Goal: Communication & Community: Answer question/provide support

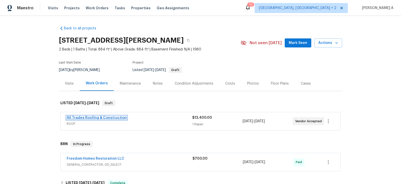
click at [98, 117] on link "All Trades Roofing & Construction" at bounding box center [97, 118] width 60 height 4
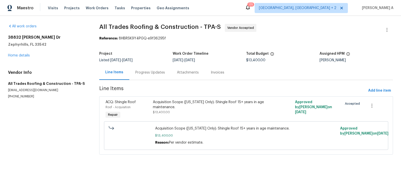
click at [137, 72] on div "Progress Updates" at bounding box center [150, 72] width 30 height 5
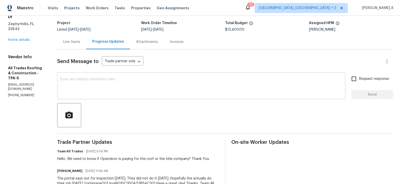
scroll to position [31, 0]
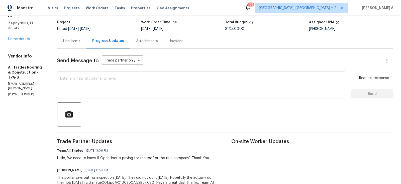
click at [142, 87] on textarea at bounding box center [201, 86] width 283 height 18
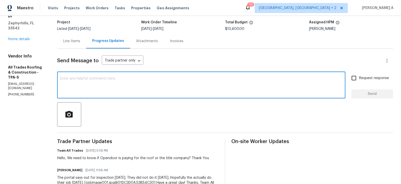
type textarea "D"
click at [0, 0] on span "Correct the spelling error" at bounding box center [0, 0] width 0 height 0
click at [109, 81] on textarea "OD will be paying the cost." at bounding box center [201, 86] width 283 height 18
click at [0, 0] on span "Replace with" at bounding box center [0, 0] width 0 height 0
click at [0, 0] on span "is" at bounding box center [0, 0] width 0 height 0
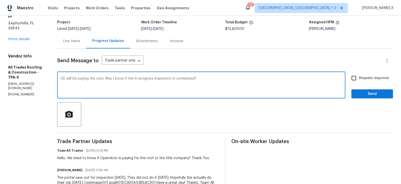
type textarea "OD will be paying the cost. May I know if the in-progress inspection is complet…"
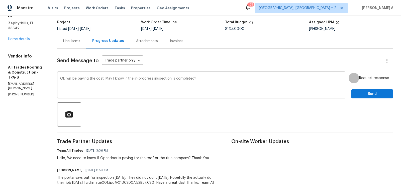
click at [358, 78] on input "Request response" at bounding box center [354, 78] width 11 height 11
checkbox input "true"
click at [376, 97] on button "Send" at bounding box center [373, 93] width 42 height 9
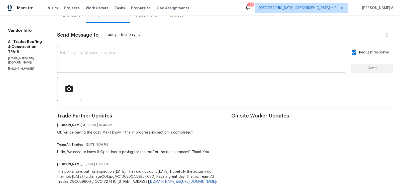
scroll to position [0, 0]
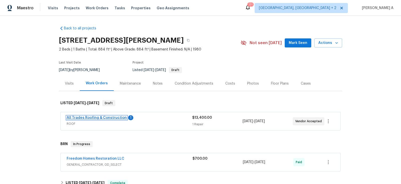
click at [104, 118] on link "All Trades Roofing & Construction" at bounding box center [97, 118] width 60 height 4
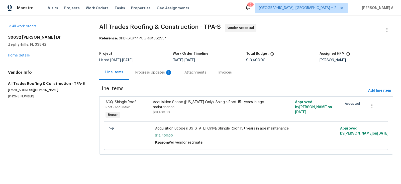
click at [140, 75] on div "Progress Updates 1" at bounding box center [153, 72] width 37 height 5
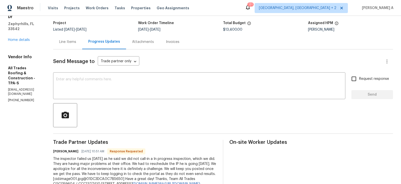
scroll to position [21, 0]
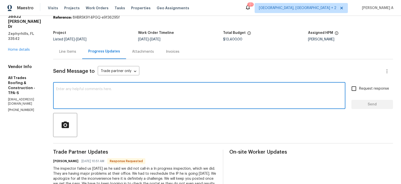
click at [103, 94] on textarea at bounding box center [199, 96] width 287 height 18
click at [0, 0] on qb-div "Replace with Let's" at bounding box center [0, 0] width 0 height 0
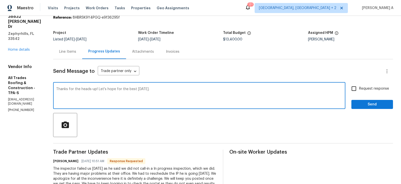
click at [115, 92] on textarea "Thanks for the heads-up! Let's hope for the best today." at bounding box center [199, 96] width 287 height 18
click at [0, 0] on div "Paraphrase text" at bounding box center [0, 0] width 0 height 0
click at [0, 0] on li "Thank you for the heads up!" at bounding box center [0, 0] width 0 height 0
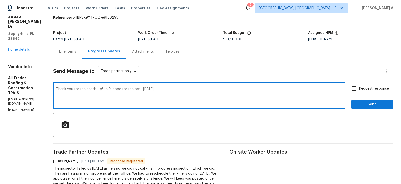
click at [0, 0] on li "We'll hope for the best today." at bounding box center [0, 0] width 0 height 0
type textarea "Thank you for the heads up! We'll hope for the best today."
click at [356, 92] on input "Request response" at bounding box center [354, 88] width 11 height 11
checkbox input "true"
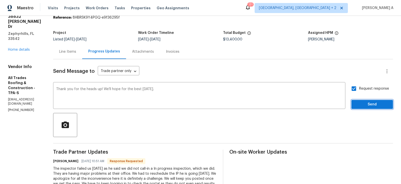
click at [366, 105] on span "Send" at bounding box center [373, 104] width 34 height 6
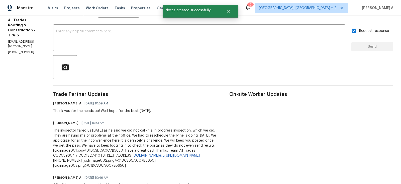
scroll to position [87, 0]
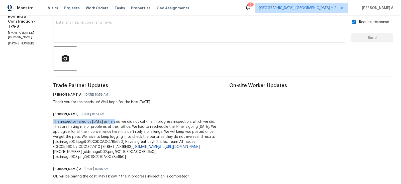
drag, startPoint x: 50, startPoint y: 121, endPoint x: 116, endPoint y: 121, distance: 66.2
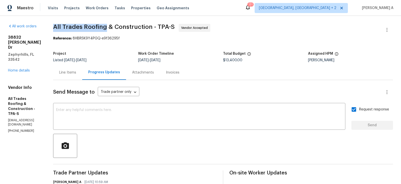
drag, startPoint x: 54, startPoint y: 28, endPoint x: 107, endPoint y: 28, distance: 52.9
copy span "All Trades Roofing"
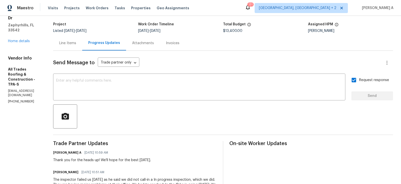
scroll to position [67, 0]
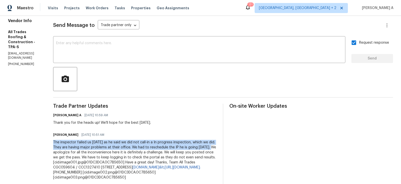
copy div "The inspector failed us yesterday as he said we did not call-in a In progress i…"
drag, startPoint x: 54, startPoint y: 142, endPoint x: 214, endPoint y: 148, distance: 160.2
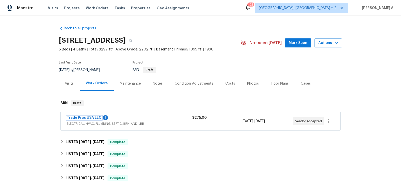
click at [92, 117] on link "Trade Pros USA LLC" at bounding box center [84, 118] width 35 height 4
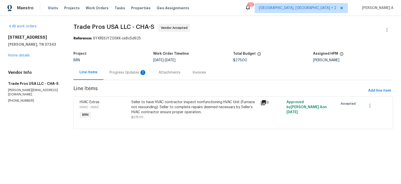
click at [127, 71] on div "Progress Updates 1" at bounding box center [128, 72] width 37 height 5
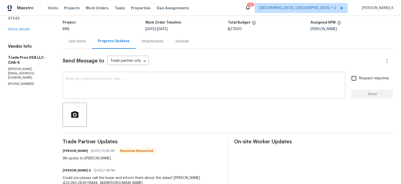
scroll to position [33, 0]
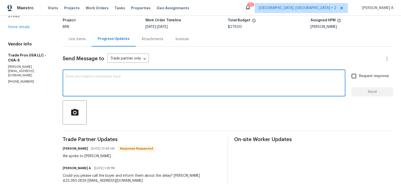
click at [121, 82] on textarea at bounding box center [204, 84] width 277 height 18
type textarea "T"
click at [121, 82] on textarea "Do we know when will we receive the parts?" at bounding box center [204, 84] width 277 height 18
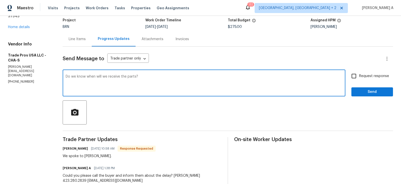
click at [0, 0] on div "Processing" at bounding box center [0, 0] width 0 height 0
click at [0, 0] on span "we will" at bounding box center [0, 0] width 0 height 0
click at [211, 77] on textarea "Do we know when we will receive the parts?" at bounding box center [204, 84] width 277 height 18
type textarea "Do we know when we will receive the parts?"
click at [361, 76] on span "Request response" at bounding box center [375, 76] width 30 height 5
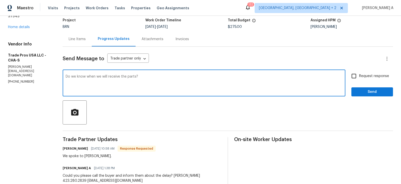
click at [360, 76] on input "Request response" at bounding box center [354, 76] width 11 height 11
checkbox input "true"
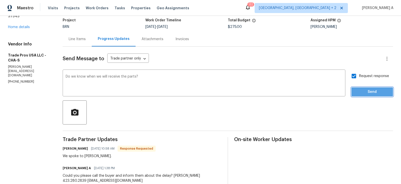
click at [373, 88] on button "Send" at bounding box center [373, 91] width 42 height 9
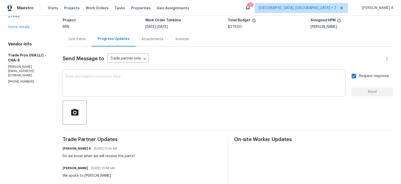
scroll to position [0, 0]
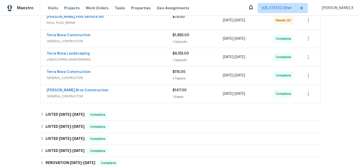
scroll to position [64, 0]
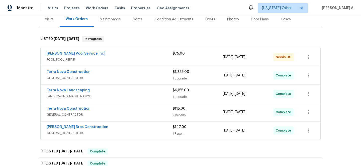
click at [61, 54] on link "[PERSON_NAME] Pool Service Inc" at bounding box center [75, 54] width 57 height 4
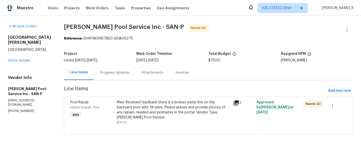
click at [115, 69] on div "Progress Updates" at bounding box center [115, 72] width 42 height 15
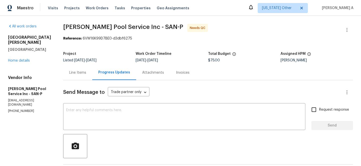
click at [78, 72] on div "Line Items" at bounding box center [77, 72] width 17 height 5
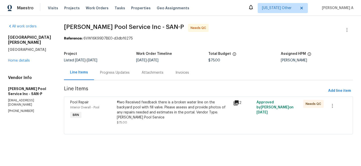
click at [154, 113] on div "#lwo Received feedback there is a broken water line on the backyard pool with f…" at bounding box center [174, 110] width 114 height 20
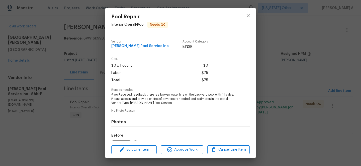
scroll to position [57, 0]
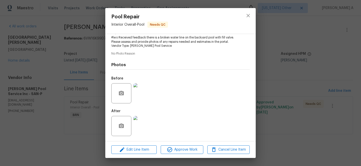
click at [143, 120] on img at bounding box center [143, 126] width 20 height 20
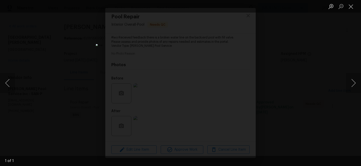
click at [301, 99] on div "Lightbox" at bounding box center [180, 83] width 361 height 166
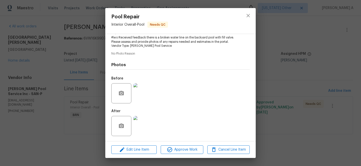
click at [301, 99] on div "Pool Repair Interior Overall - Pool Needs QC Vendor Barrow Pool Service Inc Acc…" at bounding box center [180, 83] width 361 height 166
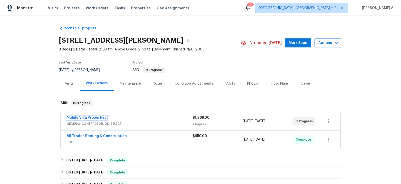
click at [89, 117] on link "Mobile Villa Properties" at bounding box center [87, 118] width 40 height 4
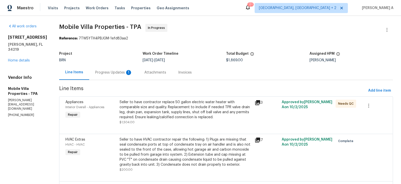
click at [105, 73] on div "Progress Updates 1" at bounding box center [113, 72] width 37 height 5
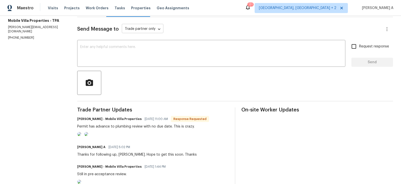
scroll to position [105, 0]
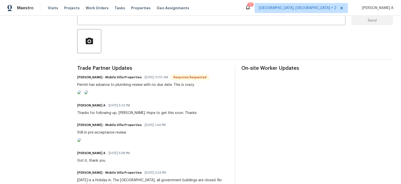
click at [81, 94] on img at bounding box center [79, 92] width 4 height 4
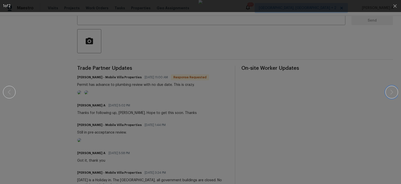
click at [394, 92] on icon "button" at bounding box center [392, 92] width 6 height 6
click at [393, 6] on icon "button" at bounding box center [395, 6] width 6 height 6
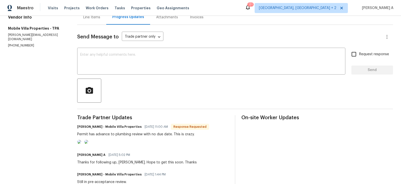
scroll to position [53, 0]
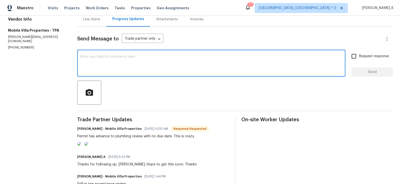
click at [116, 65] on textarea at bounding box center [211, 64] width 262 height 18
click at [124, 66] on textarea at bounding box center [211, 64] width 262 height 18
type textarea "I"
type textarea "I'm not sure how this"
click at [144, 61] on textarea "I'm not sure how this" at bounding box center [211, 64] width 262 height 18
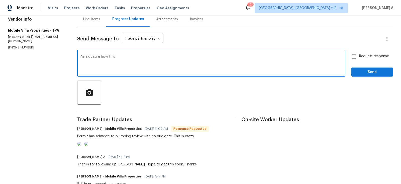
click at [144, 61] on textarea "I'm not sure how this" at bounding box center [211, 64] width 262 height 18
click at [133, 131] on div "James Carey - Mobile Villa Properties 10/15/2025 11:00 AM Response Requested" at bounding box center [143, 128] width 132 height 7
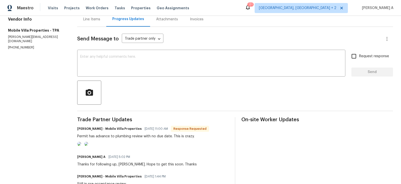
click at [133, 134] on div "Permit has advance to plumbing review with no due date. This is crazy." at bounding box center [143, 136] width 132 height 5
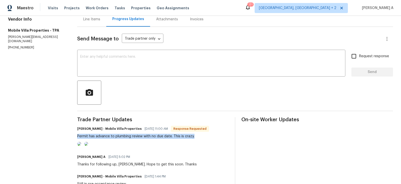
click at [133, 134] on div "Permit has advance to plumbing review with no due date. This is crazy." at bounding box center [143, 136] width 132 height 5
copy div "Permit has advance to plumbing review with no due date. This is crazy."
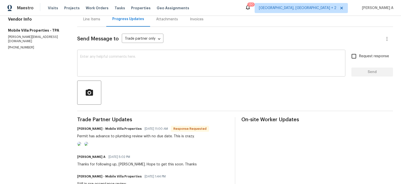
click at [151, 73] on div "x ​" at bounding box center [211, 64] width 268 height 26
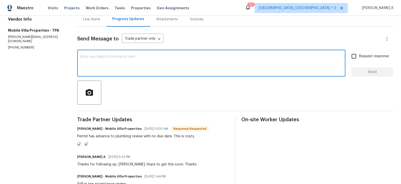
paste textarea "ChatGPT said: That’s really frustrating — thanks for the update."
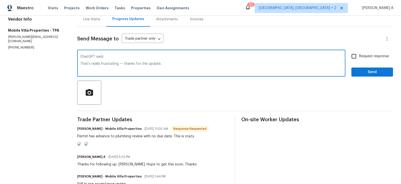
drag, startPoint x: 110, startPoint y: 56, endPoint x: 51, endPoint y: 55, distance: 59.0
click at [82, 64] on textarea "That’s really frustrating — thanks for the update." at bounding box center [211, 64] width 262 height 18
click at [186, 137] on div "Permit has advance to plumbing review with no due date. This is crazy." at bounding box center [143, 136] width 132 height 5
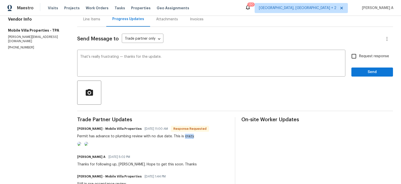
click at [186, 137] on div "Permit has advance to plumbing review with no due date. This is crazy." at bounding box center [143, 136] width 132 height 5
copy div "crazy"
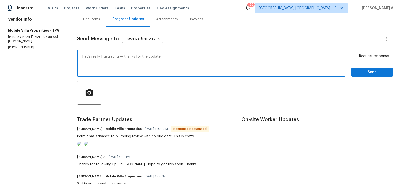
click at [108, 58] on textarea "That’s really frustrating — thanks for the update." at bounding box center [211, 64] width 262 height 18
paste textarea "crazy"
click at [114, 57] on textarea "That’s really crazy — thanks for the update." at bounding box center [211, 64] width 262 height 18
click at [156, 58] on textarea "That’s really crazy. thanks for the update." at bounding box center [211, 64] width 262 height 18
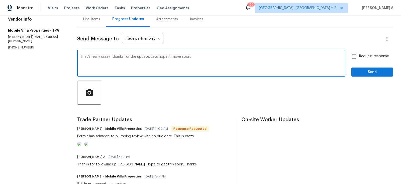
click at [0, 0] on qb-div "Correct the capitalization Thanks" at bounding box center [0, 0] width 0 height 0
click at [0, 0] on span "Replace with" at bounding box center [0, 0] width 0 height 0
click at [0, 0] on span "Use a different part of speech" at bounding box center [0, 0] width 0 height 0
type textarea "That’s really crazy. Thanks for the update. Let's hope it moves soon."
click at [362, 58] on span "Request response" at bounding box center [375, 56] width 30 height 5
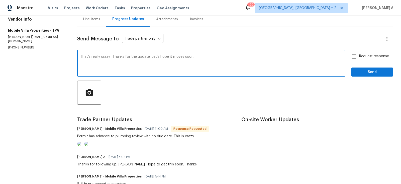
click at [360, 58] on input "Request response" at bounding box center [354, 56] width 11 height 11
checkbox input "true"
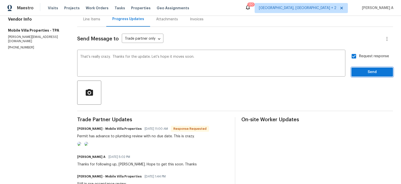
click at [378, 75] on button "Send" at bounding box center [373, 71] width 42 height 9
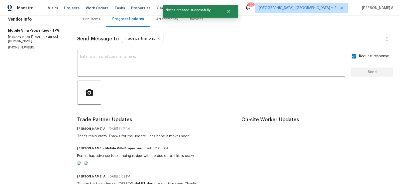
scroll to position [0, 0]
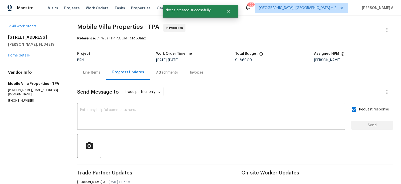
click at [94, 71] on div "Line Items" at bounding box center [91, 72] width 17 height 5
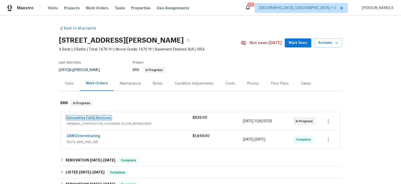
click at [86, 118] on link "Innovative Field Services" at bounding box center [89, 118] width 44 height 4
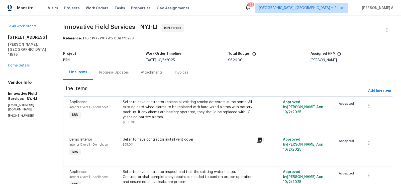
click at [119, 77] on div "Progress Updates" at bounding box center [114, 72] width 42 height 15
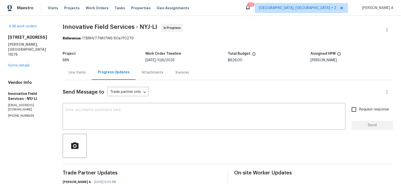
click at [22, 114] on p "[PHONE_NUMBER]" at bounding box center [29, 116] width 43 height 4
copy p "[PHONE_NUMBER]"
click at [29, 103] on p "opendoor@bginspect.com" at bounding box center [29, 107] width 43 height 9
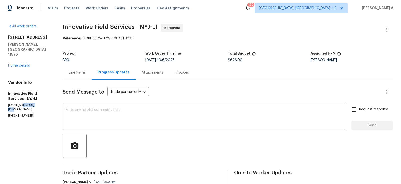
click at [29, 103] on p "opendoor@bginspect.com" at bounding box center [29, 107] width 43 height 9
copy p "opendoor@bginspect.com"
click at [71, 78] on div "Line Items" at bounding box center [77, 72] width 29 height 15
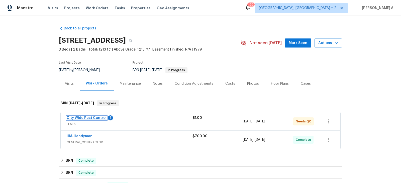
click at [79, 118] on link "City Wide Pest Control" at bounding box center [87, 118] width 40 height 4
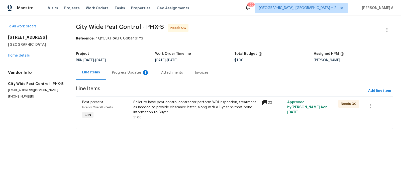
click at [135, 73] on div "Progress Updates 1" at bounding box center [130, 72] width 37 height 5
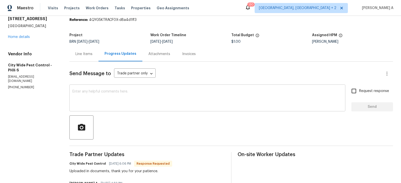
scroll to position [20, 0]
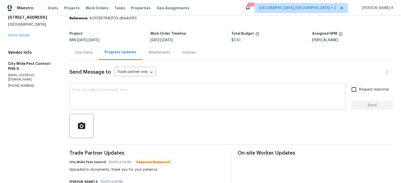
click at [107, 100] on textarea at bounding box center [208, 97] width 270 height 18
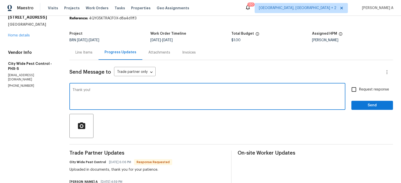
type textarea "Thank you!"
click at [360, 89] on input "Request response" at bounding box center [354, 89] width 11 height 11
checkbox input "true"
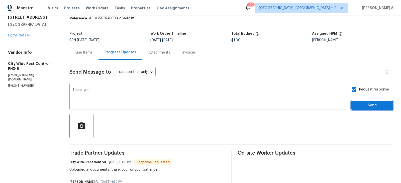
click at [365, 101] on button "Send" at bounding box center [373, 105] width 42 height 9
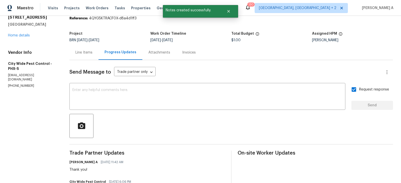
scroll to position [0, 0]
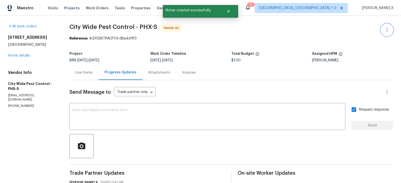
click at [388, 30] on icon "button" at bounding box center [387, 30] width 6 height 6
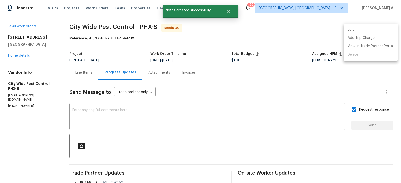
click at [380, 31] on li "Edit" at bounding box center [371, 30] width 54 height 8
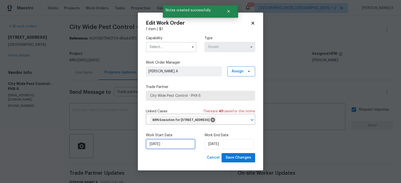
click at [166, 149] on input "10/10/2025" at bounding box center [170, 144] width 49 height 10
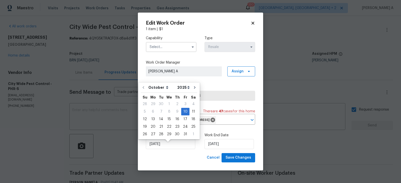
click at [119, 114] on body "Maestro Visits Projects Work Orders Tasks Properties Geo Assignments 130 Albuqu…" at bounding box center [200, 91] width 401 height 183
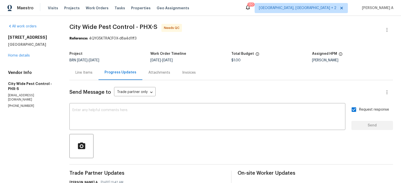
click at [85, 72] on div "Line Items" at bounding box center [84, 72] width 17 height 5
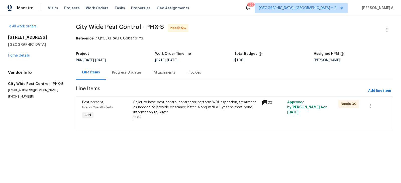
click at [169, 109] on div "Seller to have pest control contractor perform WDI inspection, treatment as nee…" at bounding box center [195, 107] width 125 height 15
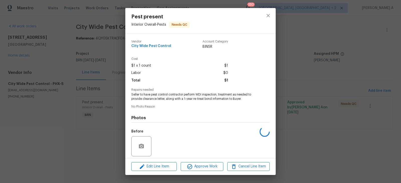
scroll to position [36, 0]
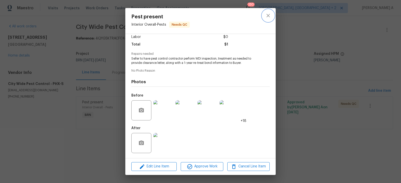
click at [266, 16] on icon "close" at bounding box center [268, 16] width 6 height 6
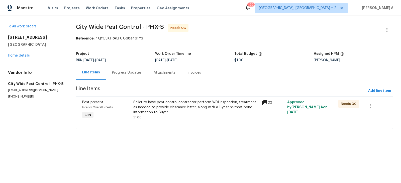
click at [128, 73] on div "Progress Updates" at bounding box center [127, 72] width 30 height 5
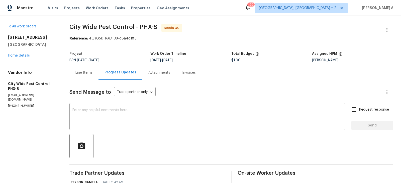
click at [94, 69] on div "Line Items" at bounding box center [84, 72] width 29 height 15
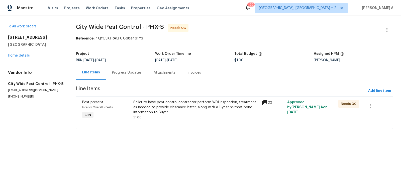
click at [198, 115] on div "Seller to have pest control contractor perform WDI inspection, treatment as nee…" at bounding box center [195, 110] width 125 height 20
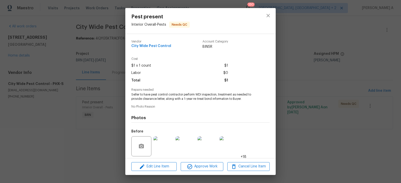
scroll to position [36, 0]
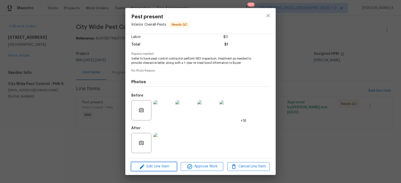
click at [160, 169] on span "Edit Line Item" at bounding box center [154, 166] width 42 height 6
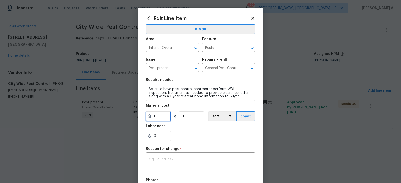
drag, startPoint x: 158, startPoint y: 119, endPoint x: 143, endPoint y: 117, distance: 14.9
click at [143, 117] on div "Edit Line Item BINSR Area Interior Overall ​ Feature Pests ​ Issue Pest present…" at bounding box center [200, 126] width 125 height 237
type input "0"
click at [186, 153] on div "Reason for change *" at bounding box center [200, 150] width 109 height 7
click at [186, 154] on div "x ​" at bounding box center [200, 162] width 109 height 19
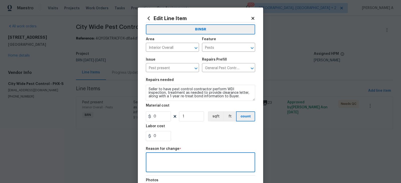
scroll to position [70, 0]
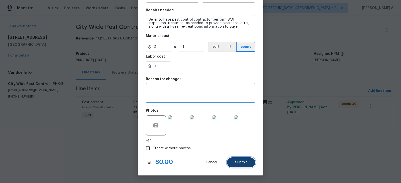
click at [241, 162] on span "Submit" at bounding box center [241, 162] width 12 height 4
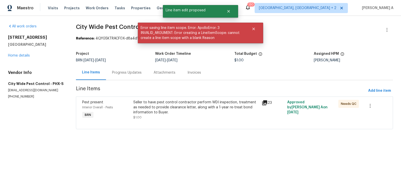
scroll to position [0, 0]
click at [183, 113] on div "Seller to have pest control contractor perform WDI inspection, treatment as nee…" at bounding box center [195, 107] width 125 height 15
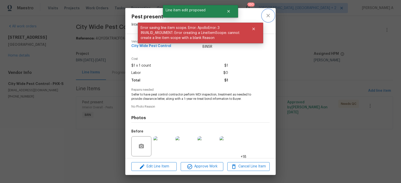
click at [267, 14] on icon "close" at bounding box center [268, 16] width 6 height 6
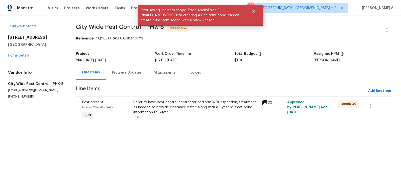
click at [141, 70] on div "Progress Updates" at bounding box center [127, 72] width 42 height 15
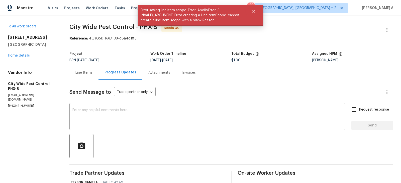
click at [90, 79] on div "Line Items" at bounding box center [84, 72] width 29 height 15
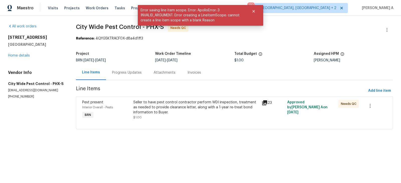
click at [173, 116] on div "Seller to have pest control contractor perform WDI inspection, treatment as nee…" at bounding box center [195, 110] width 125 height 20
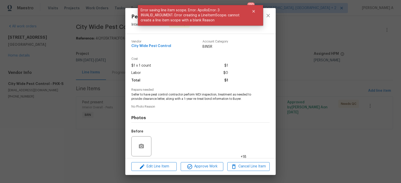
scroll to position [36, 0]
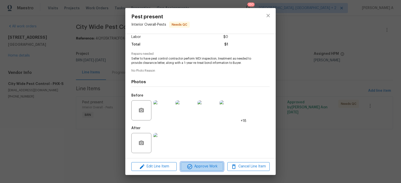
click at [198, 167] on span "Approve Work" at bounding box center [201, 166] width 39 height 6
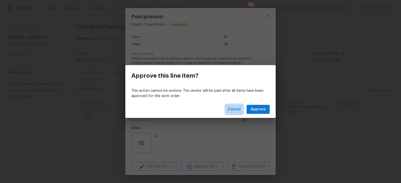
click at [238, 110] on span "Cancel" at bounding box center [234, 109] width 13 height 6
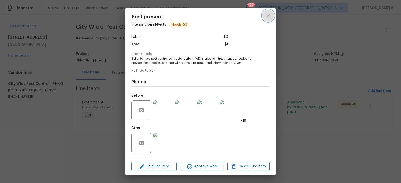
click at [267, 14] on icon "close" at bounding box center [268, 15] width 3 height 3
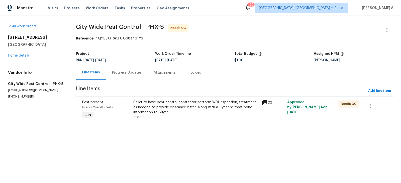
click at [139, 71] on div "Progress Updates" at bounding box center [127, 72] width 30 height 5
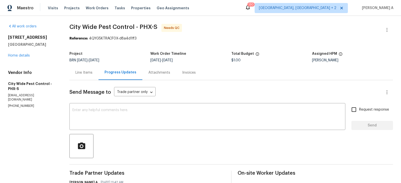
click at [86, 76] on div "Line Items" at bounding box center [84, 72] width 29 height 15
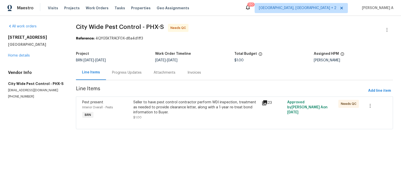
click at [181, 122] on div at bounding box center [234, 123] width 305 height 6
click at [187, 113] on div "Seller to have pest control contractor perform WDI inspection, treatment as nee…" at bounding box center [195, 107] width 125 height 15
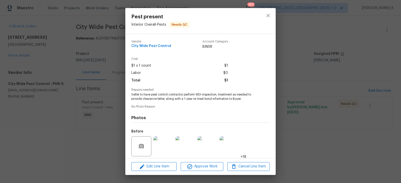
scroll to position [36, 0]
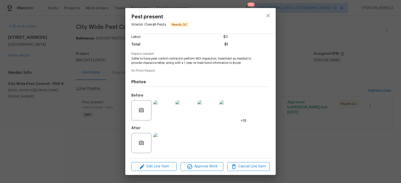
click at [205, 173] on div "Edit Line Item Approve Work Cancel Line Item" at bounding box center [200, 166] width 151 height 17
click at [205, 167] on span "Approve Work" at bounding box center [201, 166] width 39 height 6
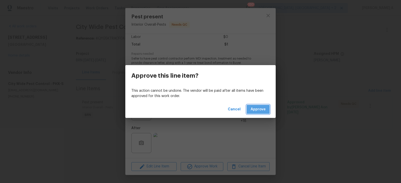
click at [264, 106] on button "Approve" at bounding box center [258, 109] width 23 height 9
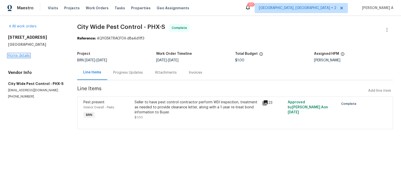
click at [27, 56] on link "Home details" at bounding box center [19, 56] width 22 height 4
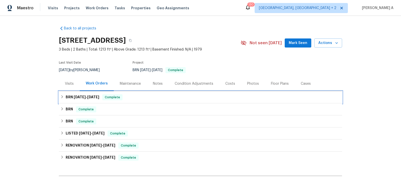
click at [127, 97] on div "BRN 10/9/25 - 10/13/25 Complete" at bounding box center [200, 97] width 281 height 6
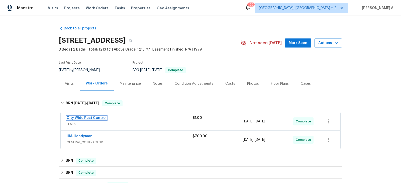
click at [95, 118] on link "City Wide Pest Control" at bounding box center [87, 118] width 40 height 4
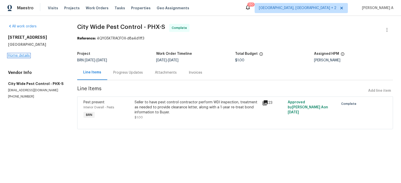
click at [26, 55] on link "Home details" at bounding box center [19, 56] width 22 height 4
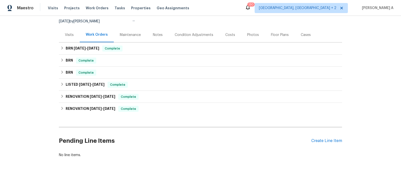
scroll to position [57, 0]
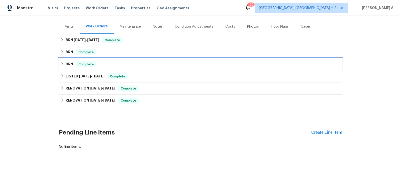
click at [103, 64] on div "BRN Complete" at bounding box center [200, 64] width 281 height 6
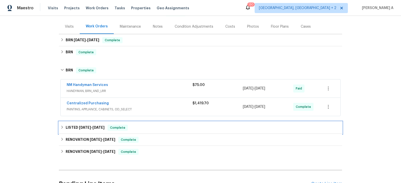
click at [94, 126] on span "[DATE]" at bounding box center [99, 127] width 12 height 4
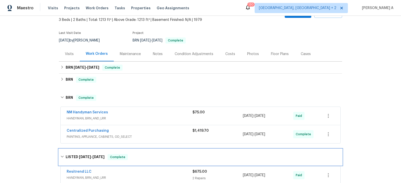
scroll to position [0, 0]
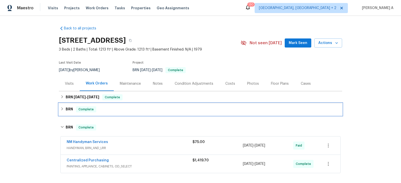
click at [154, 113] on div "BRN Complete" at bounding box center [201, 109] width 284 height 12
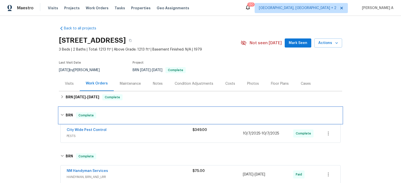
scroll to position [17, 0]
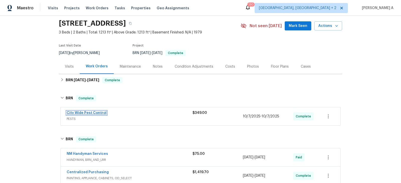
click at [90, 111] on link "City Wide Pest Control" at bounding box center [87, 113] width 40 height 4
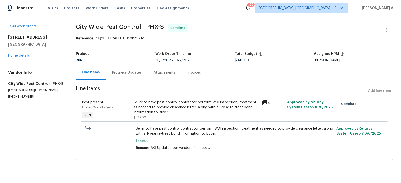
click at [188, 72] on div "Invoices" at bounding box center [195, 72] width 14 height 5
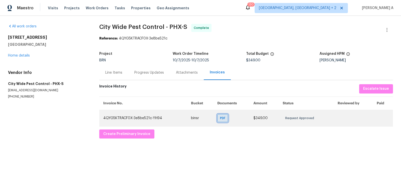
click at [223, 120] on div "PDF" at bounding box center [223, 118] width 11 height 8
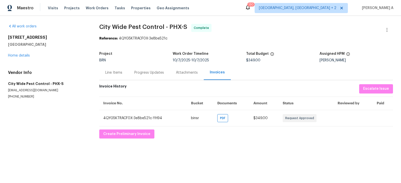
click at [139, 76] on div "Progress Updates" at bounding box center [149, 72] width 42 height 15
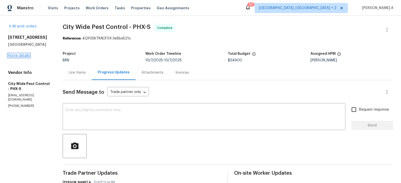
click at [18, 54] on link "Home details" at bounding box center [19, 56] width 22 height 4
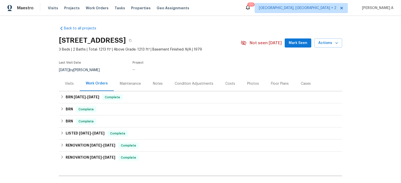
scroll to position [57, 0]
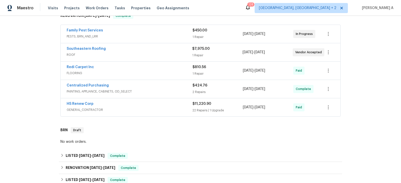
scroll to position [74, 0]
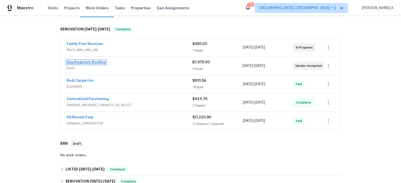
click at [96, 62] on link "Southeastern Roofing" at bounding box center [86, 62] width 39 height 4
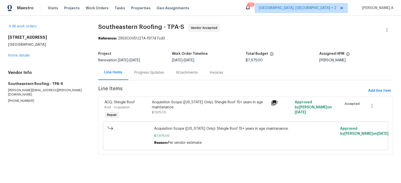
click at [146, 72] on div "Progress Updates" at bounding box center [149, 72] width 30 height 5
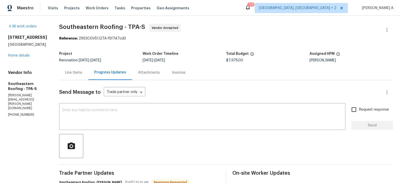
click at [73, 73] on div "Line Items" at bounding box center [73, 72] width 17 height 5
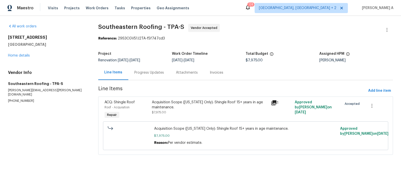
click at [167, 102] on div "Acquisition Scope (Florida Only): Shingle Roof 15+ years in age maintenance." at bounding box center [210, 105] width 116 height 10
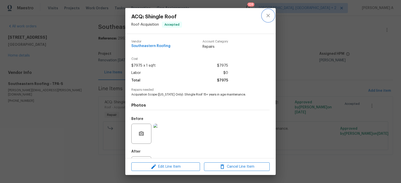
click at [270, 13] on icon "close" at bounding box center [268, 16] width 6 height 6
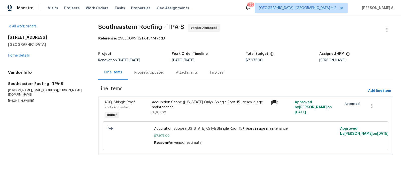
click at [149, 72] on div "Progress Updates" at bounding box center [149, 72] width 30 height 5
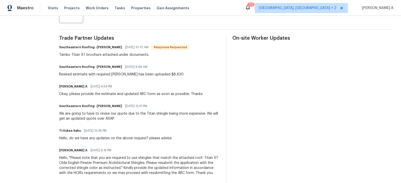
scroll to position [136, 0]
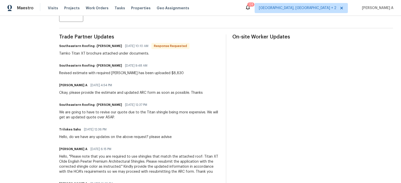
click at [99, 73] on div "Revised estimate with required Tamko shingles has been uploaded $8,830" at bounding box center [121, 73] width 125 height 5
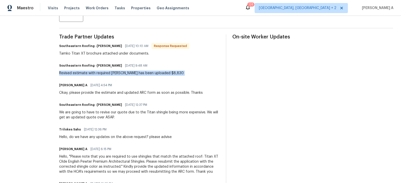
click at [99, 73] on div "Revised estimate with required Tamko shingles has been uploaded $8,830" at bounding box center [121, 73] width 125 height 5
copy div "Revised estimate with required Tamko shingles has been uploaded $8,830"
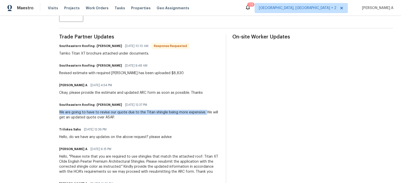
copy div "We are going to have to revise our quote due to the Titan shingle being more ex…"
drag, startPoint x: 55, startPoint y: 110, endPoint x: 202, endPoint y: 113, distance: 147.3
click at [202, 113] on div "All work orders 12507 Glendale Ct Hudson, FL 34669 Home details Vendor Info Sou…" at bounding box center [200, 157] width 401 height 554
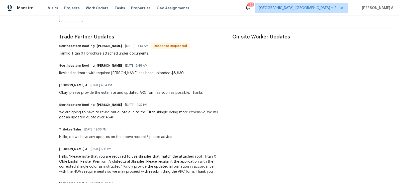
click at [101, 75] on div "Revised estimate with required Tamko shingles has been uploaded $8,830" at bounding box center [121, 73] width 125 height 5
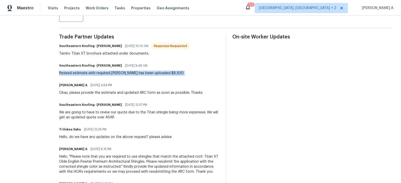
click at [101, 75] on div "Revised estimate with required Tamko shingles has been uploaded $8,830" at bounding box center [121, 73] width 125 height 5
copy div "Revised estimate with required Tamko shingles has been uploaded $8,830"
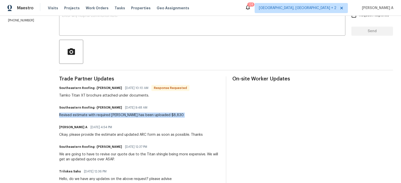
scroll to position [89, 0]
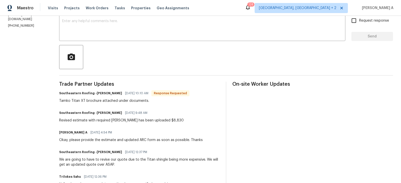
click at [129, 101] on div "Tamko Titan XT brochure attached under documents." at bounding box center [124, 100] width 130 height 5
copy div "Tamko Titan XT brochure attached under documents."
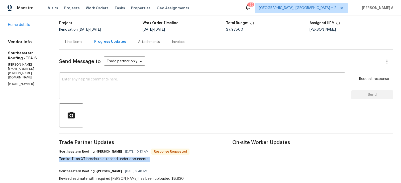
scroll to position [0, 0]
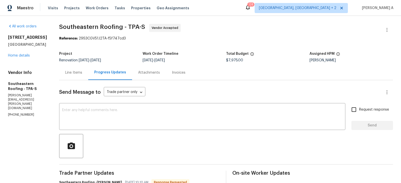
click at [231, 60] on span "$7,975.00" at bounding box center [234, 60] width 17 height 4
copy span "$7,975.00"
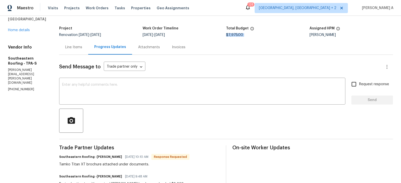
scroll to position [26, 0]
click at [141, 83] on textarea at bounding box center [202, 92] width 281 height 18
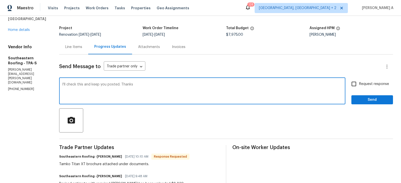
type textarea "I'll check this and keep you posted. Thanks"
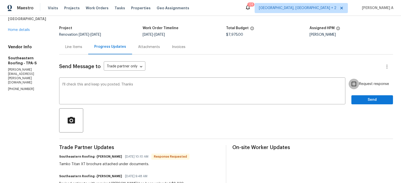
click at [356, 85] on input "Request response" at bounding box center [354, 84] width 11 height 11
checkbox input "true"
click at [362, 99] on span "Send" at bounding box center [373, 100] width 34 height 6
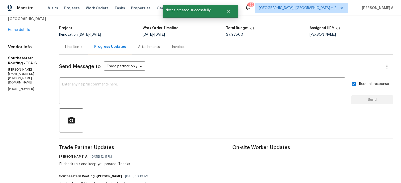
click at [72, 50] on div "Line Items" at bounding box center [73, 46] width 29 height 15
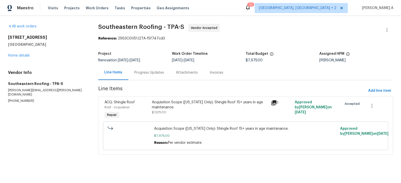
click at [155, 71] on div "Progress Updates" at bounding box center [149, 72] width 30 height 5
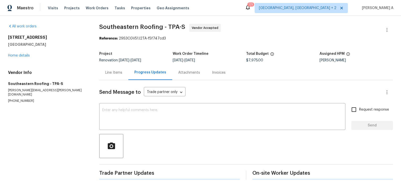
scroll to position [5, 0]
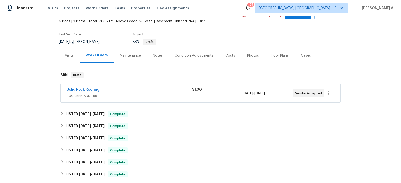
scroll to position [41, 0]
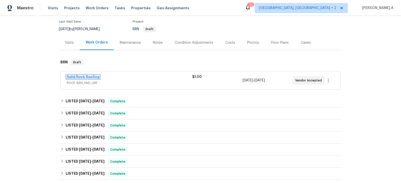
click at [78, 75] on link "Solid Rock Roofing" at bounding box center [83, 77] width 33 height 4
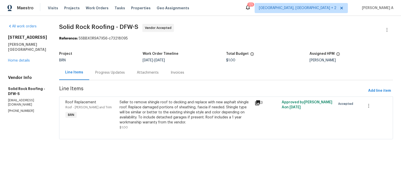
click at [197, 107] on div "Seller to remove shingle roof to decking and replace with new asphalt shingle r…" at bounding box center [186, 112] width 132 height 25
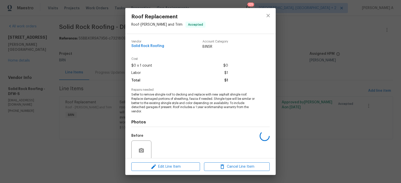
scroll to position [40, 0]
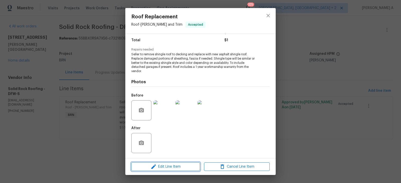
click at [167, 165] on span "Edit Line Item" at bounding box center [166, 166] width 66 height 6
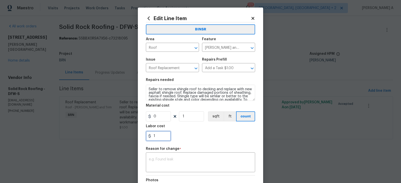
drag, startPoint x: 165, startPoint y: 139, endPoint x: 146, endPoint y: 139, distance: 18.6
click at [146, 139] on input "1" at bounding box center [158, 136] width 25 height 10
paste input "21086"
type input "21086"
click at [162, 157] on div "BINSR Area Roof ​ Feature [PERSON_NAME] and Trim ​ Issue Roof Replacement ​ Rep…" at bounding box center [200, 119] width 109 height 195
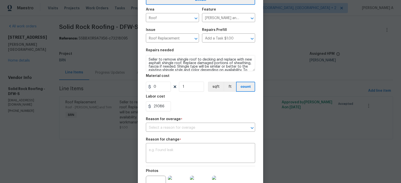
scroll to position [64, 0]
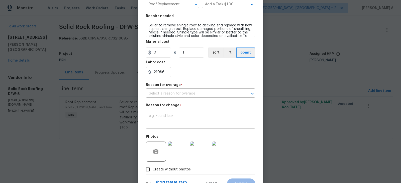
click at [185, 112] on div "x ​" at bounding box center [200, 119] width 109 height 19
paste textarea "(AK) Updated cost per BR team’s approval."
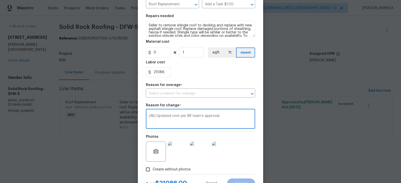
drag, startPoint x: 201, startPoint y: 117, endPoint x: 186, endPoint y: 116, distance: 15.1
click at [186, 116] on textarea "(AK) Updated cost per BR team’s approval." at bounding box center [200, 119] width 103 height 11
type textarea "(AK) Updated cost per FTP approval."
click at [211, 95] on input "text" at bounding box center [193, 94] width 95 height 8
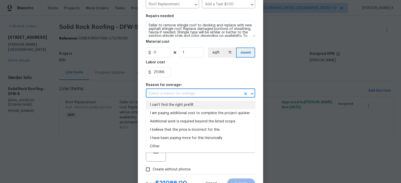
click at [210, 102] on li "I can't find the right prefill" at bounding box center [200, 105] width 109 height 8
type input "I can't find the right prefill"
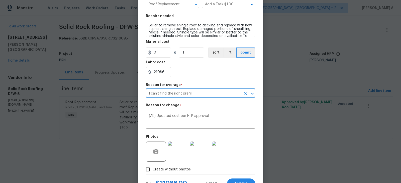
scroll to position [85, 0]
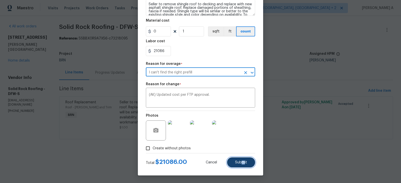
click at [244, 161] on span "Submit" at bounding box center [241, 162] width 12 height 4
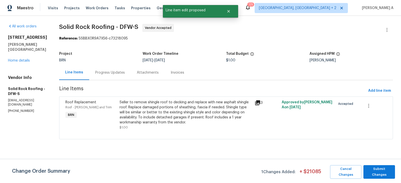
scroll to position [0, 0]
click at [387, 169] on span "Submit Changes" at bounding box center [379, 172] width 27 height 12
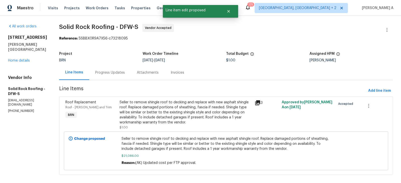
click at [118, 74] on div "Progress Updates" at bounding box center [110, 72] width 30 height 5
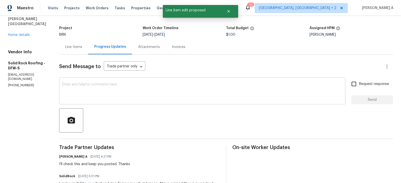
scroll to position [31, 0]
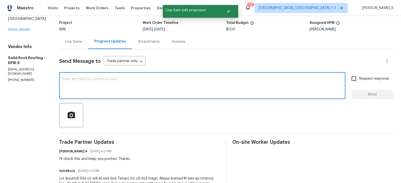
click at [159, 83] on textarea at bounding box center [202, 86] width 281 height 18
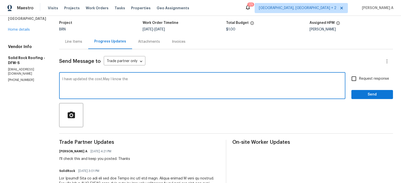
click at [102, 80] on textarea "I have updated the cost.May I know the" at bounding box center [202, 86] width 281 height 18
click at [139, 78] on textarea "I have updated the cost. May I know the" at bounding box center [202, 86] width 281 height 18
type textarea "I have updated the cost. May I know the start date and completion date? Thanks"
click at [357, 76] on input "Request response" at bounding box center [354, 78] width 11 height 11
checkbox input "true"
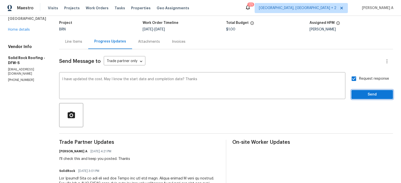
click at [368, 94] on span "Send" at bounding box center [373, 94] width 34 height 6
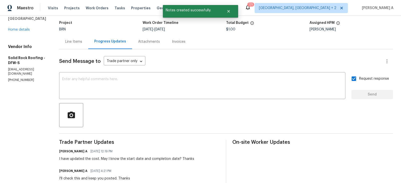
scroll to position [0, 0]
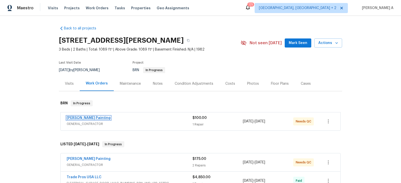
click at [79, 118] on link "[PERSON_NAME] Painting" at bounding box center [89, 118] width 44 height 4
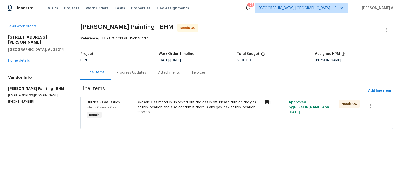
click at [136, 81] on section "[PERSON_NAME] Painting - BHM Needs QC Reference: 1TCAX7S42PGJ6-15cba8ed7 Projec…" at bounding box center [237, 79] width 313 height 111
click at [131, 74] on div "Progress Updates" at bounding box center [132, 72] width 30 height 5
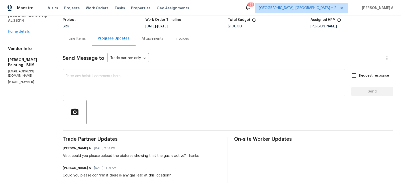
scroll to position [57, 0]
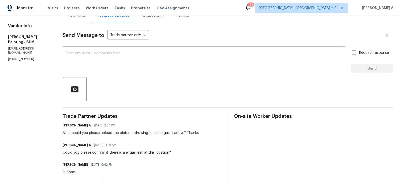
click at [26, 42] on section "All work orders [STREET_ADDRESS][PERSON_NAME] Home details Vendor Info [PERSON_…" at bounding box center [29, 100] width 43 height 267
copy p "[PHONE_NUMBER]"
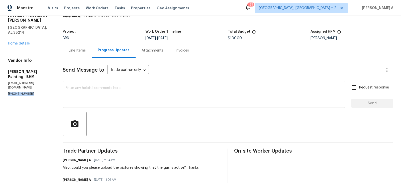
scroll to position [23, 0]
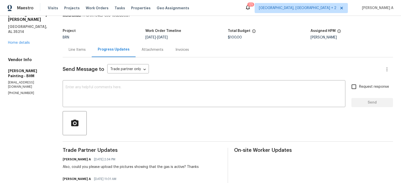
click at [87, 47] on div "Line Items" at bounding box center [77, 49] width 29 height 15
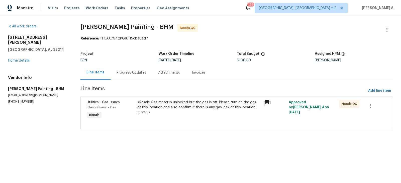
click at [201, 117] on div "#Resale Gas meter is unlocked but the gas is off. Please turn on the gas at thi…" at bounding box center [199, 109] width 126 height 23
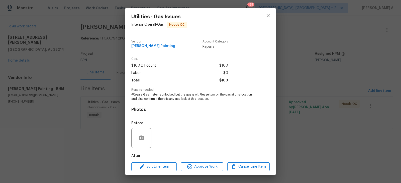
scroll to position [28, 0]
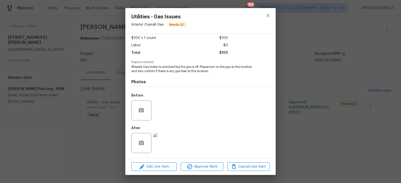
click at [161, 143] on img at bounding box center [164, 143] width 20 height 20
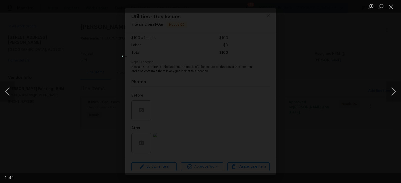
click at [391, 4] on button "Close lightbox" at bounding box center [391, 6] width 10 height 9
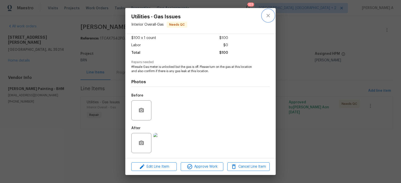
click at [272, 15] on button "close" at bounding box center [268, 16] width 12 height 12
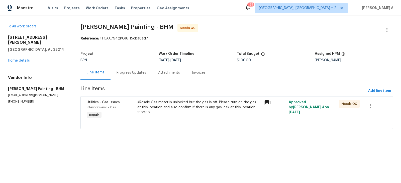
click at [57, 93] on p "[EMAIL_ADDRESS][DOMAIN_NAME]" at bounding box center [38, 95] width 60 height 4
click at [133, 80] on div "Progress Updates" at bounding box center [132, 72] width 42 height 15
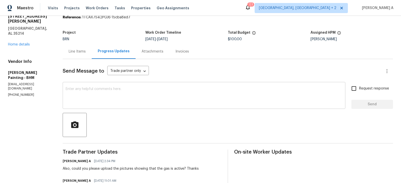
scroll to position [22, 0]
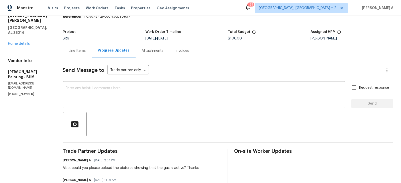
click at [19, 92] on p "[PHONE_NUMBER]" at bounding box center [29, 94] width 43 height 4
copy p "[PHONE_NUMBER]"
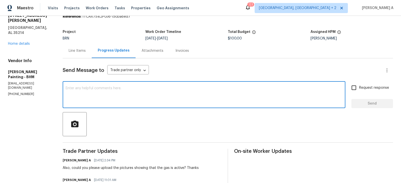
click at [137, 93] on textarea at bounding box center [204, 95] width 277 height 18
paste textarea "Hi, Here is the email Id: [PERSON_NAME][EMAIL_ADDRESS][DOMAIN_NAME]"
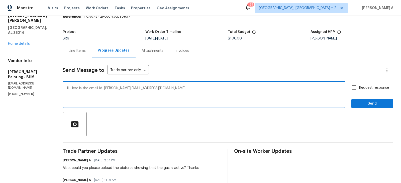
type textarea "Hi, Here is the email Id: [PERSON_NAME][EMAIL_ADDRESS][DOMAIN_NAME]"
click at [357, 88] on input "Request response" at bounding box center [354, 87] width 11 height 11
checkbox input "true"
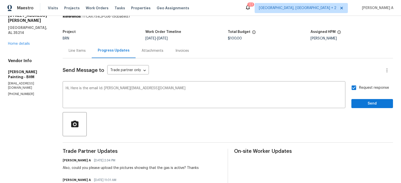
click at [372, 108] on div "Send Message to Trade partner only Trade partner only ​ Hi, Here is the email I…" at bounding box center [228, 163] width 331 height 211
click at [373, 105] on span "Send" at bounding box center [373, 103] width 34 height 6
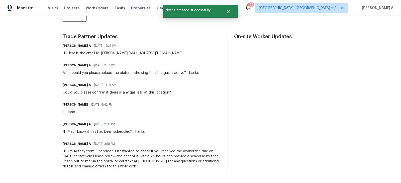
scroll to position [0, 0]
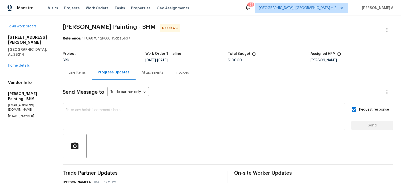
click at [92, 76] on div "Line Items" at bounding box center [77, 72] width 29 height 15
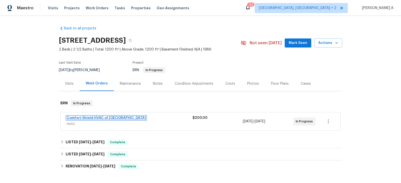
click at [95, 117] on link "Comfort Shield HVAC of [GEOGRAPHIC_DATA]" at bounding box center [106, 118] width 79 height 4
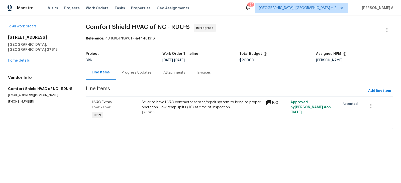
click at [132, 72] on div "Progress Updates" at bounding box center [137, 72] width 30 height 5
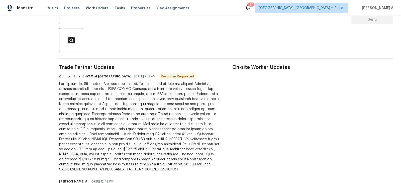
scroll to position [116, 0]
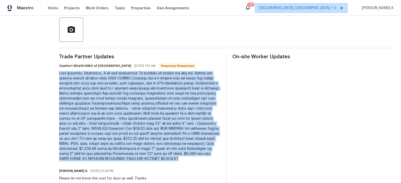
copy div "Lore ipsumdo, Sitametco, A eli sed doeiusmod. Te incididu utl etdolo ma aliq en…"
drag, startPoint x: 71, startPoint y: 70, endPoint x: 144, endPoint y: 166, distance: 120.6
click at [144, 166] on div "All work orders [STREET_ADDRESS] Home details Vendor Info Comfort Shield HVAC o…" at bounding box center [200, 163] width 401 height 527
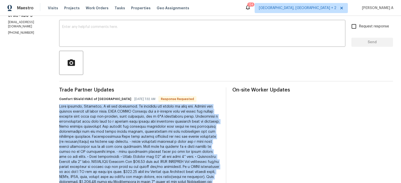
scroll to position [77, 0]
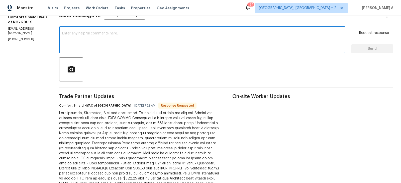
click at [143, 43] on textarea at bounding box center [202, 41] width 281 height 18
type textarea "I'll check this and keep you posted. Thanks"
click at [351, 34] on input "Request response" at bounding box center [354, 33] width 11 height 11
checkbox input "true"
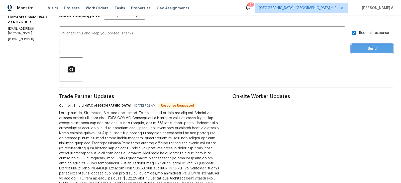
click at [369, 47] on span "Send" at bounding box center [373, 49] width 34 height 6
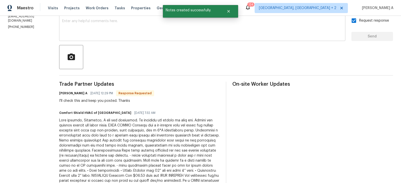
scroll to position [166, 0]
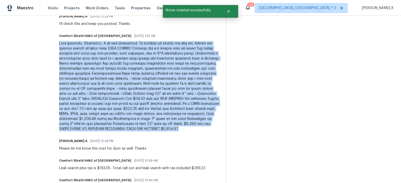
drag, startPoint x: 70, startPoint y: 42, endPoint x: 177, endPoint y: 132, distance: 140.1
click at [177, 132] on div "All work orders [STREET_ADDRESS] Home details Vendor Info Comfort Shield HVAC o…" at bounding box center [200, 123] width 401 height 546
copy div "Lore ipsumdo, Sitametco, A eli sed doeiusmod. Te incididu utl etdolo ma aliq en…"
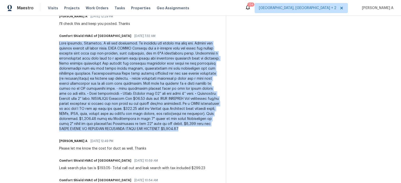
scroll to position [0, 0]
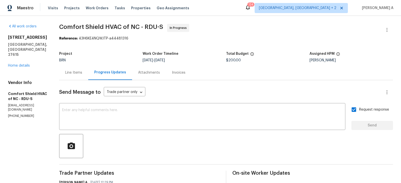
click at [82, 71] on div "Line Items" at bounding box center [73, 72] width 17 height 5
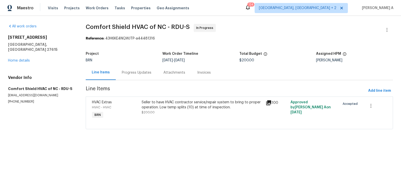
click at [153, 101] on div "Seller to have HVAC contractor service/repair system to bring to proper operati…" at bounding box center [202, 105] width 121 height 10
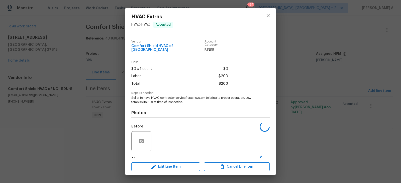
click at [154, 97] on span "Seller to have HVAC contractor service/repair system to bring to proper operati…" at bounding box center [193, 100] width 125 height 9
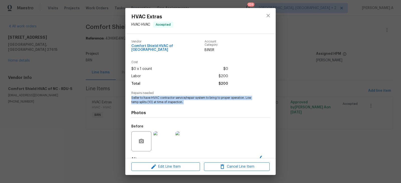
click at [154, 97] on span "Seller to have HVAC contractor service/repair system to bring to proper operati…" at bounding box center [193, 100] width 125 height 9
copy span "Seller to have HVAC contractor service/repair system to bring to proper operati…"
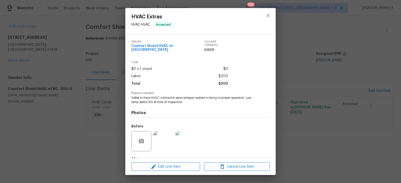
click at [225, 80] on span "$200" at bounding box center [224, 83] width 10 height 7
copy span "$200"
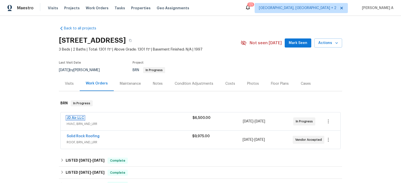
click at [78, 117] on link "JD Air LLC" at bounding box center [76, 118] width 18 height 4
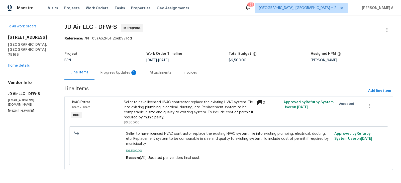
click at [121, 72] on div "Progress Updates 1" at bounding box center [119, 72] width 37 height 5
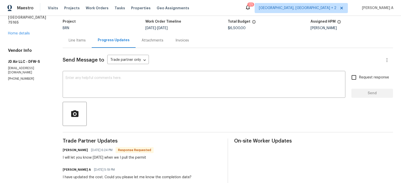
scroll to position [33, 0]
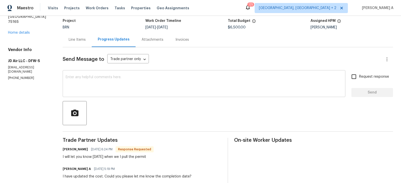
click at [151, 84] on textarea at bounding box center [204, 84] width 277 height 18
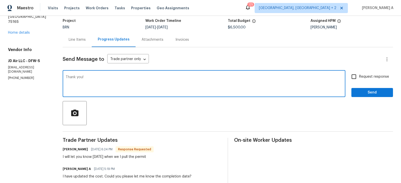
type textarea "Thank you!"
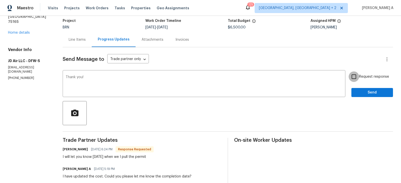
click at [353, 78] on input "Request response" at bounding box center [354, 76] width 11 height 11
checkbox input "true"
click at [370, 92] on span "Send" at bounding box center [373, 92] width 34 height 6
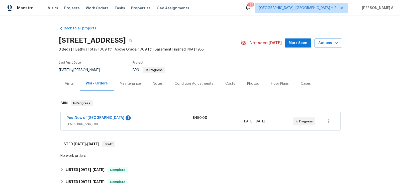
scroll to position [28, 0]
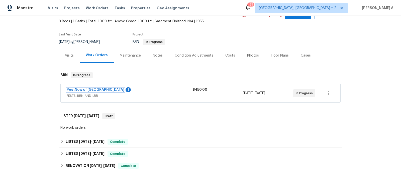
click at [99, 89] on link "PestNow of Central VA" at bounding box center [96, 90] width 58 height 4
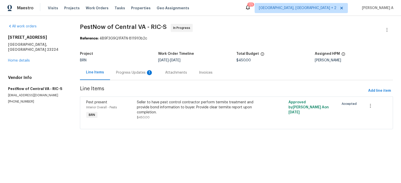
click at [131, 71] on div "Progress Updates 1" at bounding box center [134, 72] width 37 height 5
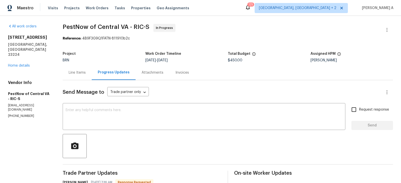
click at [77, 68] on div "Line Items" at bounding box center [77, 72] width 29 height 15
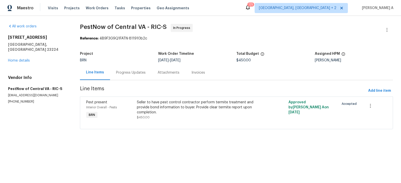
click at [131, 69] on div "Progress Updates" at bounding box center [131, 72] width 42 height 15
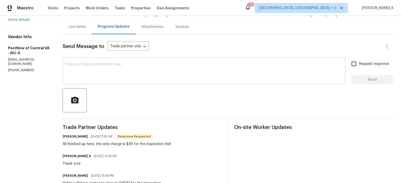
scroll to position [43, 0]
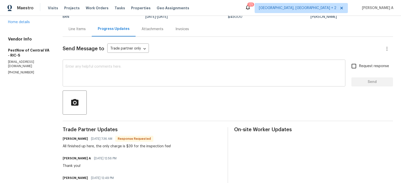
click at [145, 75] on textarea at bounding box center [204, 74] width 277 height 18
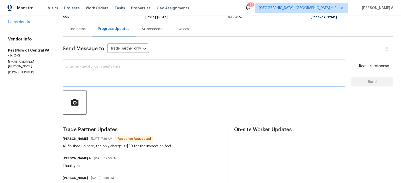
scroll to position [0, 0]
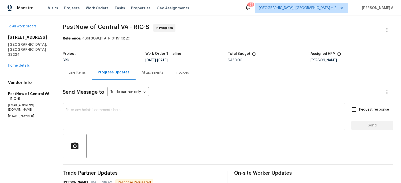
click at [79, 73] on div "Line Items" at bounding box center [77, 72] width 17 height 5
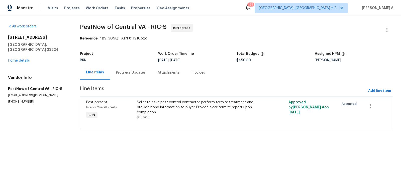
click at [164, 113] on div "Seller to have pest control contractor perform termite treatment and provide bo…" at bounding box center [199, 107] width 124 height 15
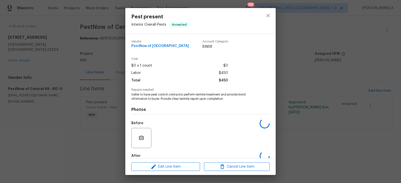
scroll to position [28, 0]
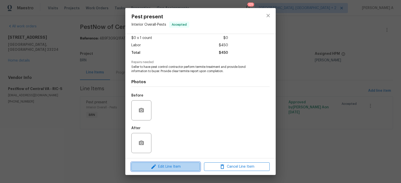
click at [166, 166] on span "Edit Line Item" at bounding box center [166, 166] width 66 height 6
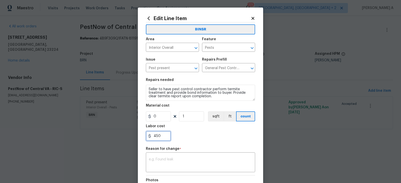
drag, startPoint x: 165, startPoint y: 135, endPoint x: 123, endPoint y: 135, distance: 41.2
click at [123, 135] on div "Edit Line Item BINSR Area Interior Overall ​ Feature Pests ​ Issue Pest present…" at bounding box center [200, 91] width 401 height 183
type input "39"
click at [192, 140] on div "39" at bounding box center [200, 136] width 109 height 10
click at [210, 170] on div "x ​" at bounding box center [200, 162] width 109 height 19
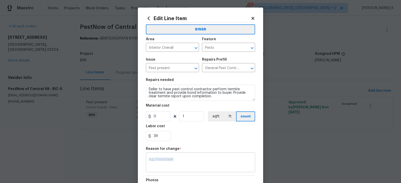
click at [210, 170] on div "x ​" at bounding box center [200, 162] width 109 height 19
paste textarea "(AK) Updated per vendors final cost."
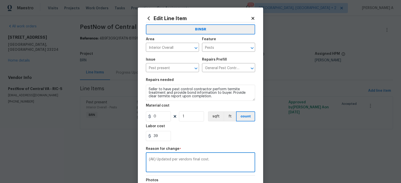
scroll to position [64, 0]
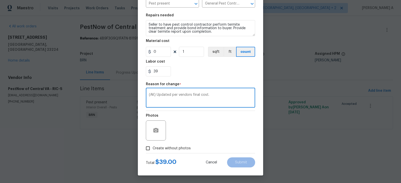
type textarea "(AK) Updated per vendors final cost."
click at [166, 146] on span "Create without photos" at bounding box center [172, 148] width 38 height 5
click at [153, 146] on input "Create without photos" at bounding box center [148, 148] width 10 height 10
checkbox input "true"
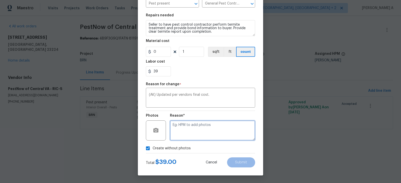
click at [196, 130] on textarea at bounding box center [212, 130] width 85 height 20
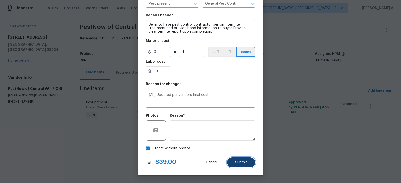
click at [233, 157] on button "Submit" at bounding box center [241, 162] width 28 height 10
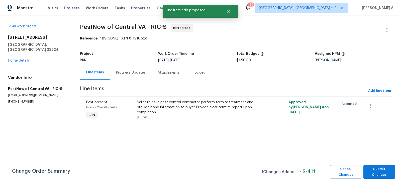
scroll to position [0, 0]
click at [374, 170] on span "Submit Changes" at bounding box center [379, 172] width 27 height 12
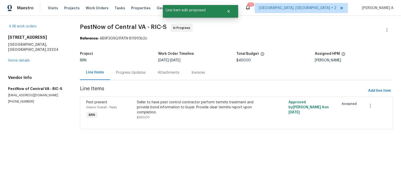
click at [136, 75] on div "Progress Updates" at bounding box center [131, 72] width 30 height 5
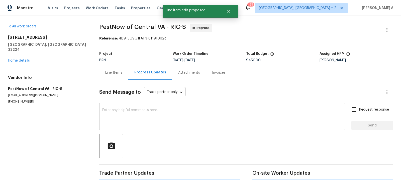
click at [159, 126] on div "x ​" at bounding box center [222, 117] width 246 height 26
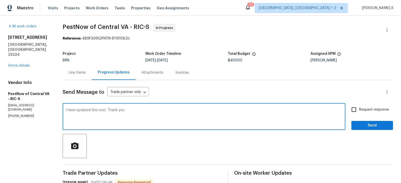
type textarea "I have updated the cost. Thank you"
click at [359, 114] on input "Request response" at bounding box center [354, 109] width 11 height 11
checkbox input "true"
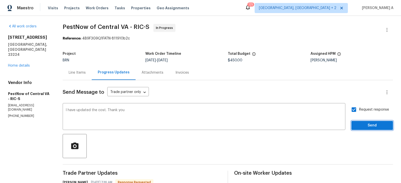
click at [373, 127] on span "Send" at bounding box center [373, 125] width 34 height 6
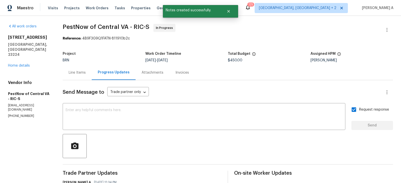
scroll to position [21, 0]
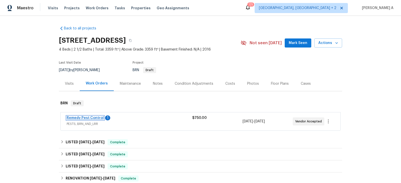
click at [96, 117] on link "Remedy Pest Control" at bounding box center [85, 118] width 37 height 4
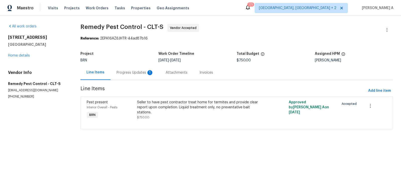
click at [132, 71] on div "Progress Updates 1" at bounding box center [135, 72] width 37 height 5
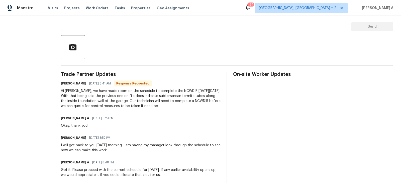
scroll to position [74, 0]
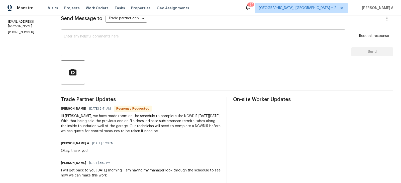
click at [112, 43] on textarea at bounding box center [203, 44] width 279 height 18
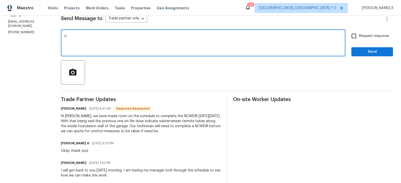
click at [67, 109] on h6 "[PERSON_NAME]" at bounding box center [73, 108] width 25 height 5
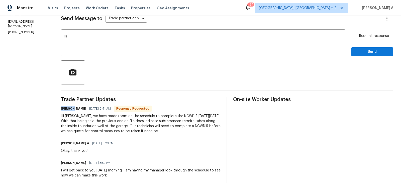
click at [67, 109] on h6 "[PERSON_NAME]" at bounding box center [73, 108] width 25 height 5
copy h6 "[PERSON_NAME]"
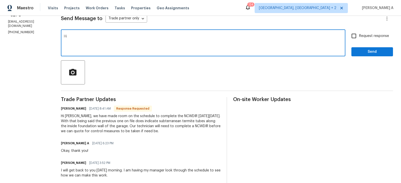
click at [91, 39] on textarea "Hi" at bounding box center [203, 44] width 279 height 18
paste textarea "Brandon"
click at [105, 115] on div "Hi Ashay, we have made room on the schedule to complete the NCWDIR this Friday,…" at bounding box center [141, 123] width 160 height 20
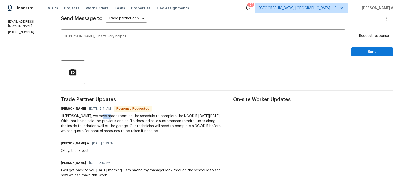
click at [105, 115] on div "Hi Ashay, we have made room on the schedule to complete the NCWDIR this Friday,…" at bounding box center [141, 123] width 160 height 20
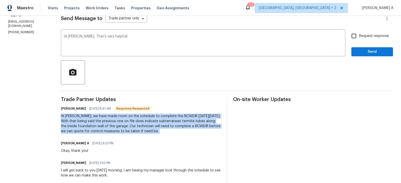
click at [105, 115] on div "Hi Ashay, we have made room on the schedule to complete the NCWDIR this Friday,…" at bounding box center [141, 123] width 160 height 20
copy div "Hi Ashay, we have made room on the schedule to complete the NCWDIR this Friday,…"
click at [0, 0] on span "helpful." at bounding box center [0, 0] width 0 height 0
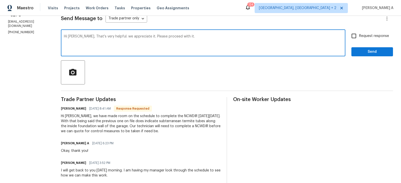
click at [164, 43] on textarea "Hi Brandon, That's very helpful. we appreciate it. Please proceed with it." at bounding box center [203, 44] width 279 height 18
click at [0, 0] on icon "Paraphrase text" at bounding box center [0, 0] width 0 height 0
click at [0, 0] on div "Standard Fluency Formal Academic 1 / 4" at bounding box center [0, 0] width 0 height 0
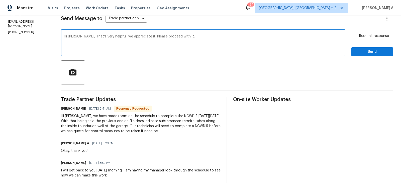
click at [0, 0] on icon "Text is too long. Try paraphrasing shorter sections." at bounding box center [0, 0] width 0 height 0
click at [0, 0] on li "That is very helpful." at bounding box center [0, 0] width 0 height 0
click at [0, 0] on span "appreciate" at bounding box center [0, 0] width 0 height 0
click at [0, 0] on li "Please proceed." at bounding box center [0, 0] width 0 height 0
click at [209, 39] on textarea "Hi Brandon, That is very helpful. We sincerely appreciate it. Please proceed." at bounding box center [203, 44] width 279 height 18
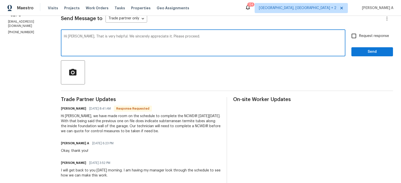
type textarea "Hi Brandon, That is very helpful. We sincerely appreciate it. Please proceed."
click at [356, 36] on input "Request response" at bounding box center [354, 36] width 11 height 11
checkbox input "true"
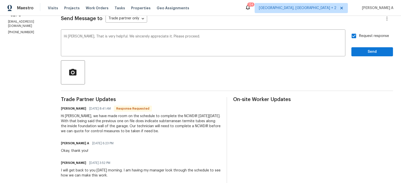
click at [372, 56] on div "Send Message to Trade partner only Trade partner only ​ Hi Brandon, That is ver…" at bounding box center [227, 164] width 332 height 315
click at [373, 51] on span "Send" at bounding box center [373, 52] width 34 height 6
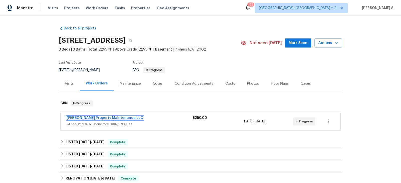
click at [87, 117] on link "[PERSON_NAME] Property Maintenance LLC" at bounding box center [105, 118] width 77 height 4
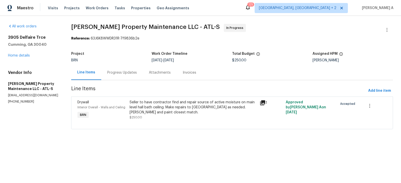
click at [130, 75] on div "Progress Updates" at bounding box center [122, 72] width 30 height 5
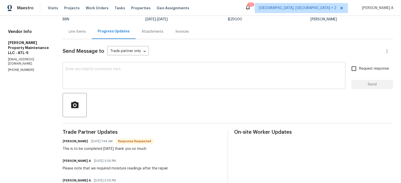
scroll to position [43, 0]
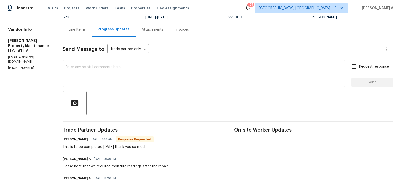
click at [163, 85] on div "x ​" at bounding box center [204, 74] width 283 height 26
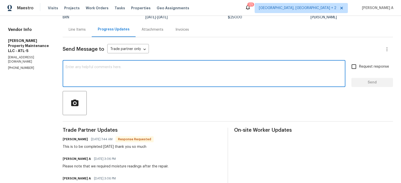
click at [157, 80] on textarea at bounding box center [204, 74] width 277 height 18
type textarea "Thank you!"
click at [357, 66] on input "Request response" at bounding box center [354, 66] width 11 height 11
checkbox input "true"
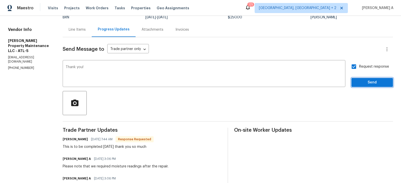
click at [367, 82] on span "Send" at bounding box center [373, 82] width 34 height 6
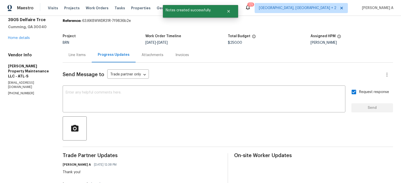
scroll to position [0, 0]
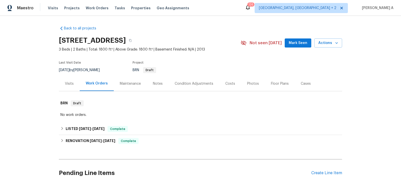
scroll to position [79, 0]
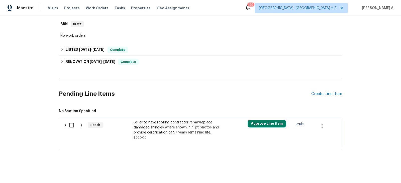
click at [185, 125] on div "Seller to have roofing contractor repair/replace damaged shingles where shown i…" at bounding box center [178, 127] width 88 height 15
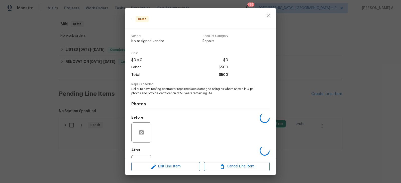
scroll to position [22, 0]
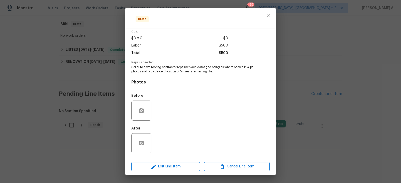
click at [178, 172] on div "Edit Line Item Cancel Line Item" at bounding box center [200, 166] width 151 height 17
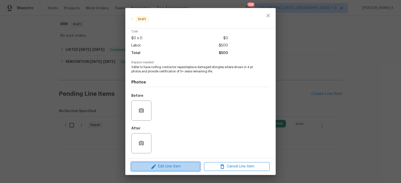
click at [180, 168] on span "Edit Line Item" at bounding box center [166, 166] width 66 height 6
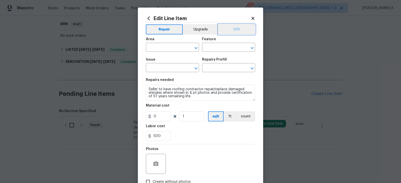
click at [239, 27] on button "BRN" at bounding box center [237, 29] width 37 height 10
click at [160, 48] on input "text" at bounding box center [165, 48] width 39 height 8
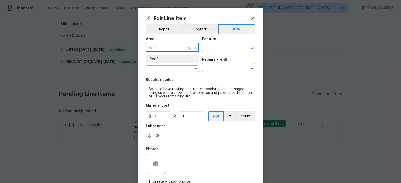
click at [170, 61] on li "Roof" at bounding box center [172, 59] width 53 height 8
type input "Roof"
click at [221, 48] on input "text" at bounding box center [221, 48] width 39 height 8
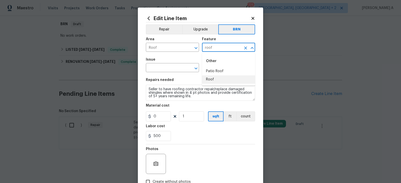
click at [229, 83] on li "Roof" at bounding box center [228, 79] width 53 height 8
type input "Roof"
click at [158, 66] on input "text" at bounding box center [165, 68] width 39 height 8
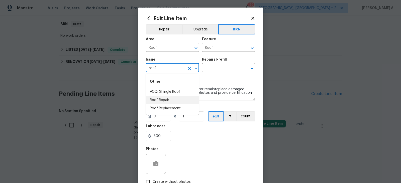
click at [165, 100] on li "Roof Repair" at bounding box center [172, 100] width 53 height 8
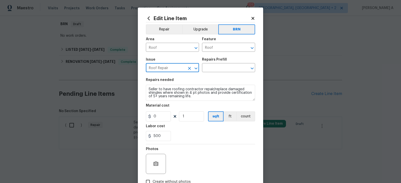
type input "Roof Repair"
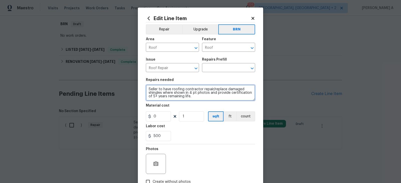
click at [166, 98] on textarea "Seller to have roofing contractor repair/replace damaged shingles where shown i…" at bounding box center [200, 93] width 109 height 16
click at [169, 94] on textarea "Seller to have roofing contractor repair/replace damaged shingles where shown i…" at bounding box center [200, 93] width 109 height 16
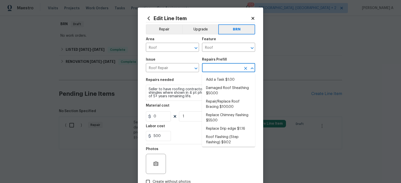
click at [214, 69] on input "text" at bounding box center [221, 68] width 39 height 8
click at [214, 75] on ul "Add a Task $1.00 Damaged Roof Sheathing $50.00 Repair/Replace Roof Bracing $100…" at bounding box center [228, 110] width 53 height 73
click at [214, 79] on li "Add a Task $1.00" at bounding box center [228, 80] width 53 height 8
type input "[PERSON_NAME] and Trim"
type input "Add a Task $1.00"
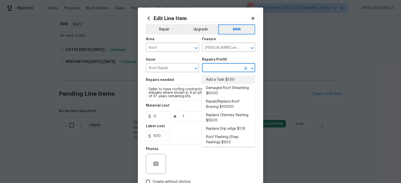
type textarea "HPM to detail"
type input "1"
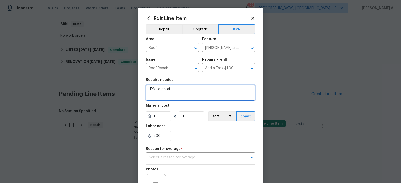
click at [202, 92] on textarea "HPM to detail" at bounding box center [200, 93] width 109 height 16
paste textarea "Seller to have roofing contractor repair/replace damaged shingles where shown i…"
type textarea "Seller to have roofing contractor repair/replace damaged shingles where shown i…"
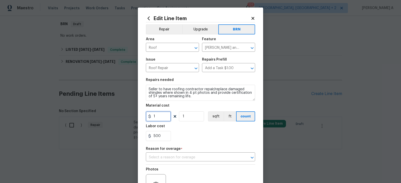
drag, startPoint x: 161, startPoint y: 118, endPoint x: 146, endPoint y: 118, distance: 15.1
click at [146, 118] on input "1" at bounding box center [158, 116] width 25 height 10
type input "0"
click at [217, 141] on section "Repairs needed Seller to have roofing contractor repair/replace damaged shingle…" at bounding box center [200, 109] width 109 height 69
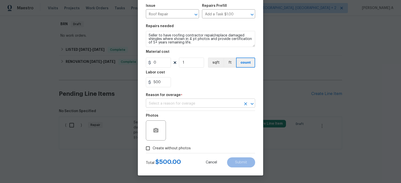
click at [199, 104] on input "text" at bounding box center [193, 104] width 95 height 8
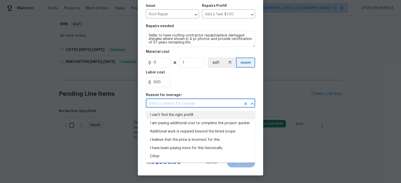
click at [198, 116] on li "I can't find the right prefill" at bounding box center [200, 115] width 109 height 8
type input "I can't find the right prefill"
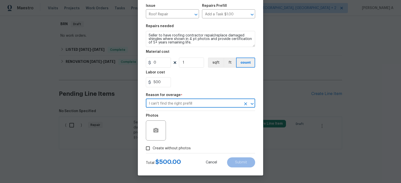
click at [178, 145] on label "Create without photos" at bounding box center [167, 148] width 48 height 10
click at [153, 145] on input "Create without photos" at bounding box center [148, 148] width 10 height 10
checkbox input "true"
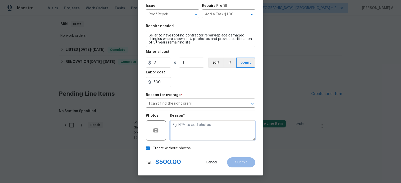
click at [199, 132] on textarea at bounding box center [212, 130] width 85 height 20
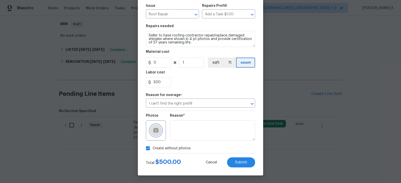
click at [157, 130] on circle "button" at bounding box center [156, 130] width 2 height 2
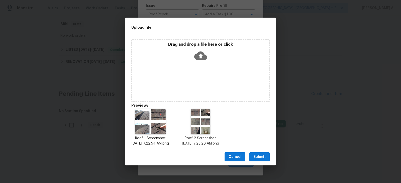
click at [260, 161] on button "Submit" at bounding box center [260, 156] width 20 height 9
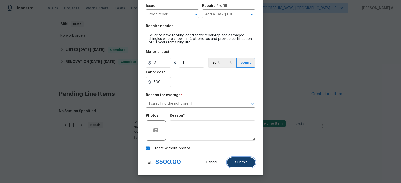
click at [243, 164] on button "Submit" at bounding box center [241, 162] width 28 height 10
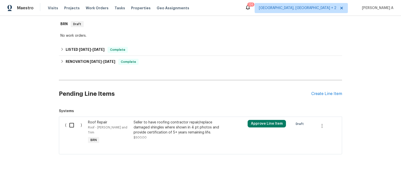
click at [172, 129] on div "Seller to have roofing contractor repair/replace damaged shingles where shown i…" at bounding box center [178, 127] width 88 height 15
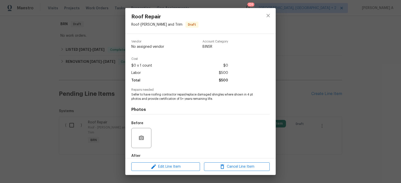
scroll to position [28, 0]
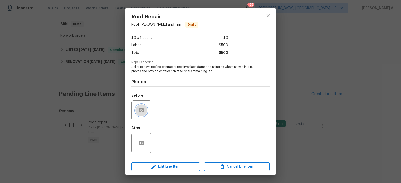
click at [141, 107] on icon "button" at bounding box center [142, 110] width 6 height 6
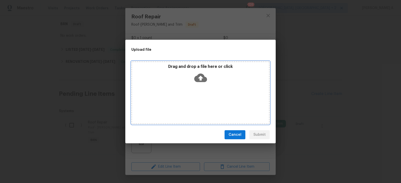
click at [201, 76] on icon at bounding box center [200, 78] width 13 height 9
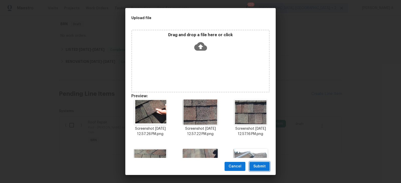
click at [258, 166] on span "Submit" at bounding box center [260, 166] width 12 height 6
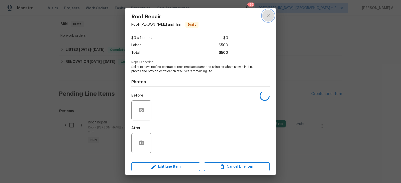
click at [270, 16] on icon "close" at bounding box center [268, 16] width 6 height 6
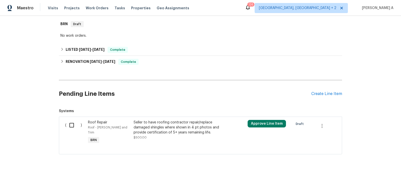
click at [77, 121] on input "checkbox" at bounding box center [73, 125] width 14 height 11
checkbox input "true"
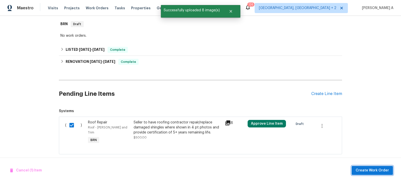
click at [372, 169] on span "Create Work Order" at bounding box center [372, 170] width 33 height 6
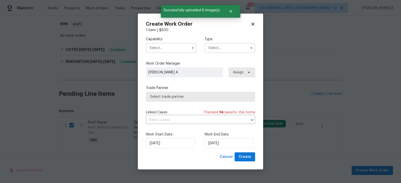
click at [170, 45] on input "text" at bounding box center [171, 48] width 51 height 10
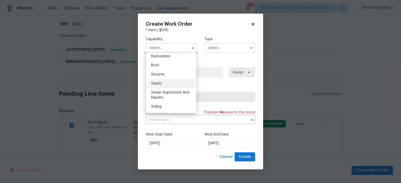
scroll to position [506, 0]
click at [168, 63] on div "Roof" at bounding box center [171, 64] width 48 height 9
type input "Roof"
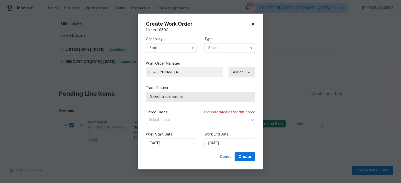
click at [232, 44] on input "text" at bounding box center [230, 48] width 51 height 10
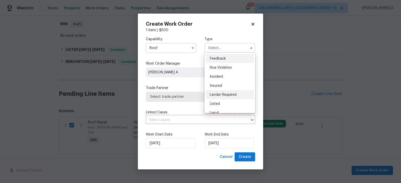
scroll to position [59, 0]
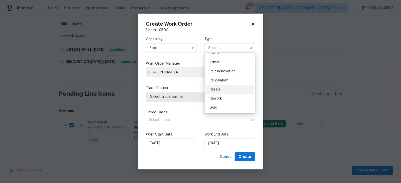
click at [223, 91] on div "Resale" at bounding box center [230, 89] width 48 height 9
type input "Resale"
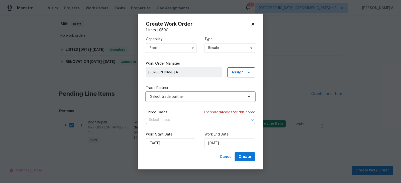
click at [207, 95] on span "Select trade partner" at bounding box center [197, 96] width 94 height 5
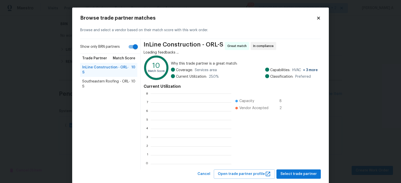
scroll to position [70, 81]
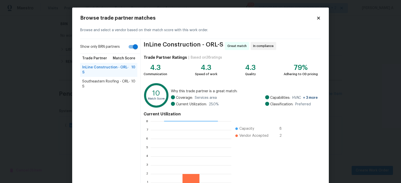
click at [133, 48] on input "Show only BRN partners" at bounding box center [135, 47] width 29 height 10
checkbox input "false"
click at [112, 93] on span "Paradigm Roofing - ORL-S" at bounding box center [103, 95] width 43 height 5
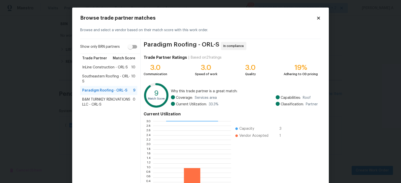
scroll to position [38, 0]
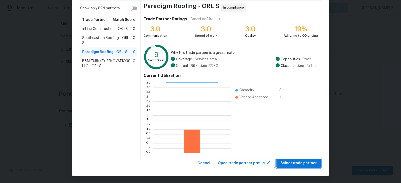
click at [301, 161] on span "Select trade partner" at bounding box center [299, 163] width 36 height 6
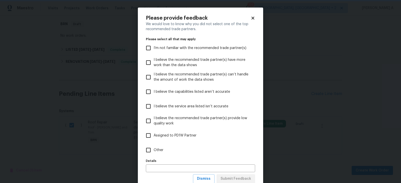
scroll to position [16, 0]
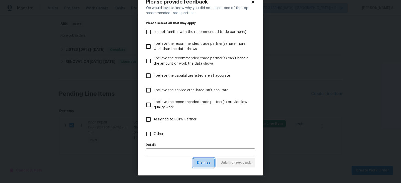
click at [202, 163] on span "Dismiss" at bounding box center [204, 162] width 14 height 6
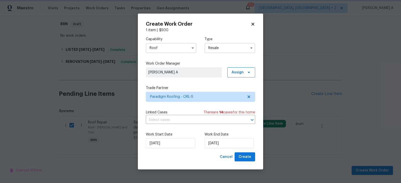
scroll to position [0, 0]
click at [183, 113] on div "Linked Cases There are 14 case s for this home" at bounding box center [200, 112] width 109 height 5
click at [183, 120] on input "text" at bounding box center [193, 120] width 95 height 8
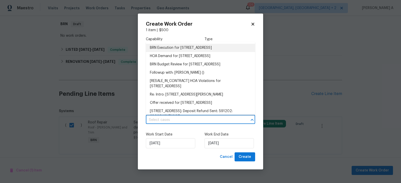
click at [175, 47] on li "BRN Execution for [STREET_ADDRESS]" at bounding box center [200, 48] width 109 height 8
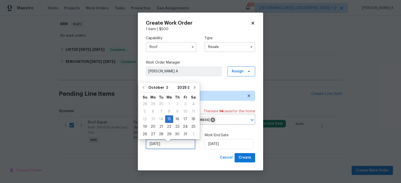
click at [168, 148] on input "[DATE]" at bounding box center [170, 144] width 49 height 10
click at [174, 120] on div "16" at bounding box center [177, 118] width 8 height 7
type input "[DATE]"
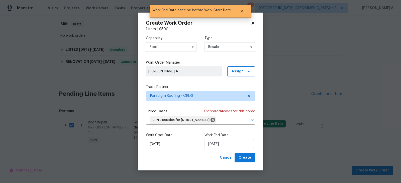
click at [212, 142] on div "Work End Date [DATE]" at bounding box center [230, 140] width 51 height 16
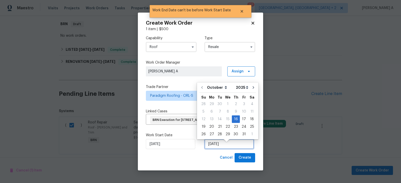
click at [213, 145] on input "[DATE]" at bounding box center [229, 144] width 49 height 10
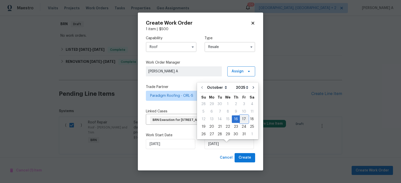
click at [243, 117] on div "17" at bounding box center [244, 118] width 8 height 7
type input "[DATE]"
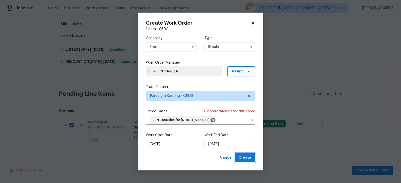
click at [250, 161] on span "Create" at bounding box center [245, 157] width 13 height 6
checkbox input "false"
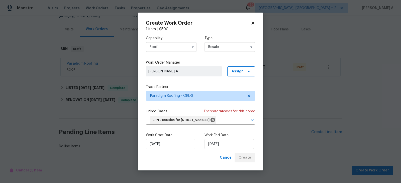
scroll to position [53, 0]
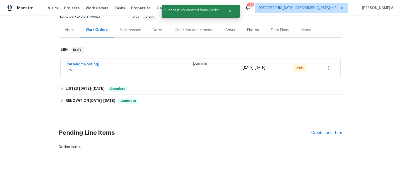
click at [86, 64] on link "Paradigm Roofing" at bounding box center [82, 64] width 31 height 4
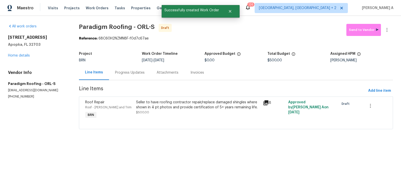
click at [130, 73] on div "Progress Updates" at bounding box center [130, 72] width 30 height 5
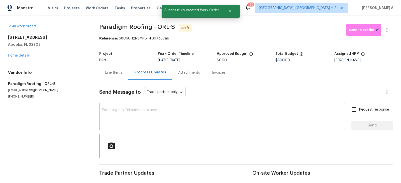
scroll to position [4, 0]
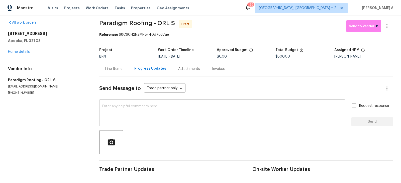
click at [108, 123] on div "x ​" at bounding box center [222, 113] width 246 height 26
paste textarea "Hi, I'm Akshay from Opendoor. Just wanted to check if you received the workorde…"
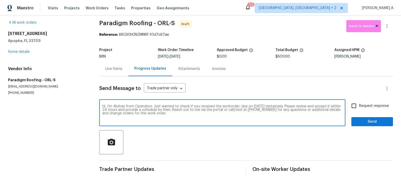
type textarea "Hi, I'm Akshay from Opendoor. Just wanted to check if you received the workorde…"
click at [358, 106] on input "Request response" at bounding box center [354, 105] width 11 height 11
checkbox input "true"
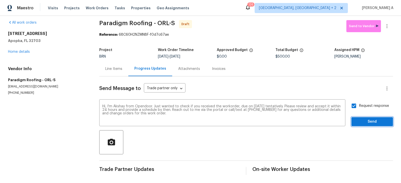
click at [373, 121] on span "Send" at bounding box center [373, 121] width 34 height 6
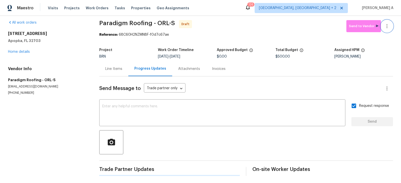
click at [388, 26] on icon "button" at bounding box center [387, 26] width 1 height 4
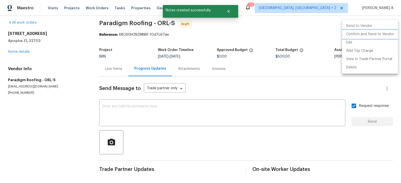
click at [389, 32] on li "Confirm and Send to Vendor" at bounding box center [370, 34] width 56 height 8
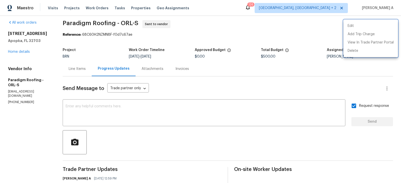
click at [70, 65] on div at bounding box center [200, 91] width 401 height 183
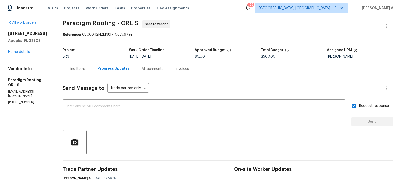
click at [79, 71] on div "Line Items" at bounding box center [77, 68] width 17 height 5
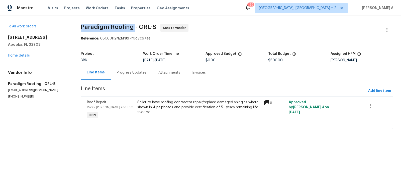
copy span "Paradigm Roofing"
drag, startPoint x: 134, startPoint y: 28, endPoint x: 81, endPoint y: 26, distance: 53.0
click at [81, 26] on div "All work orders [STREET_ADDRESS] Home details Vendor Info Paradigm Roofing - OR…" at bounding box center [200, 79] width 401 height 127
click at [127, 71] on div "Progress Updates" at bounding box center [132, 72] width 30 height 5
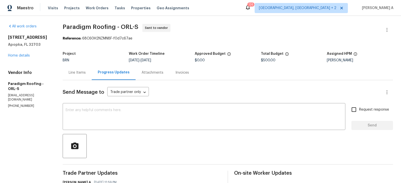
click at [73, 70] on div "Line Items" at bounding box center [77, 72] width 17 height 5
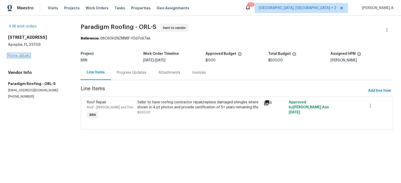
click at [19, 56] on link "Home details" at bounding box center [19, 56] width 22 height 4
